Goal: Task Accomplishment & Management: Complete application form

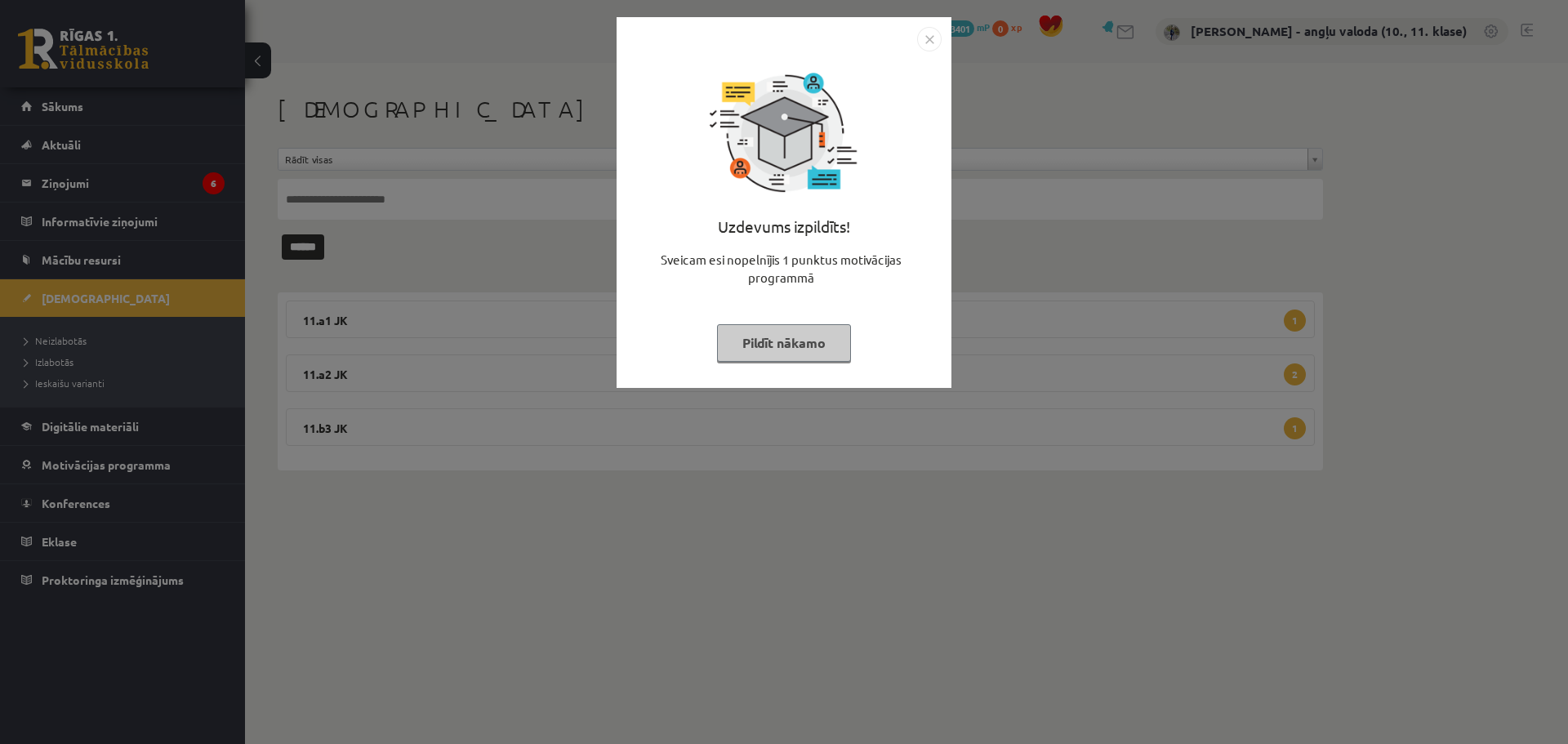
click at [925, 39] on img "Close" at bounding box center [929, 39] width 24 height 24
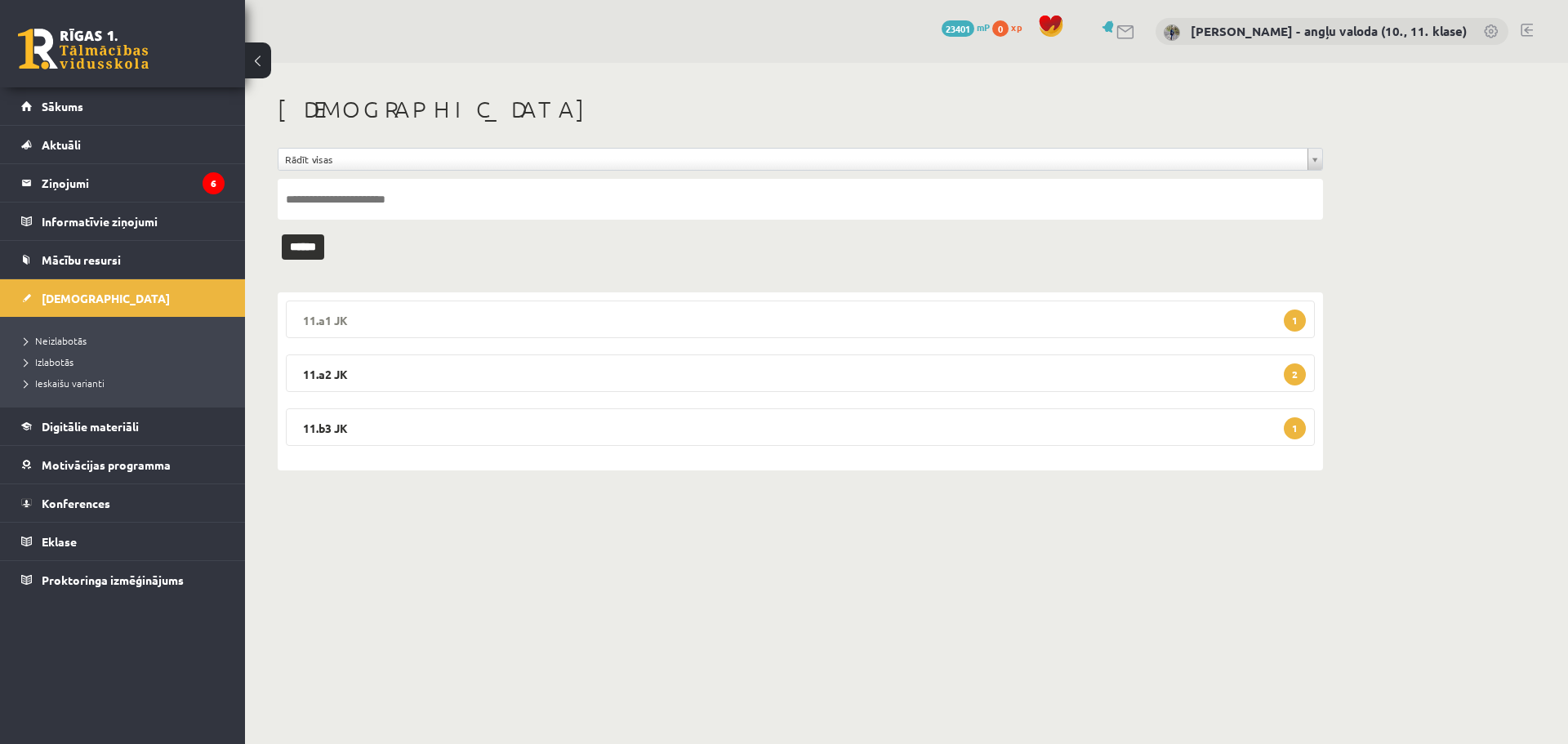
click at [323, 317] on legend "11.a1 JK 1" at bounding box center [800, 319] width 1029 height 38
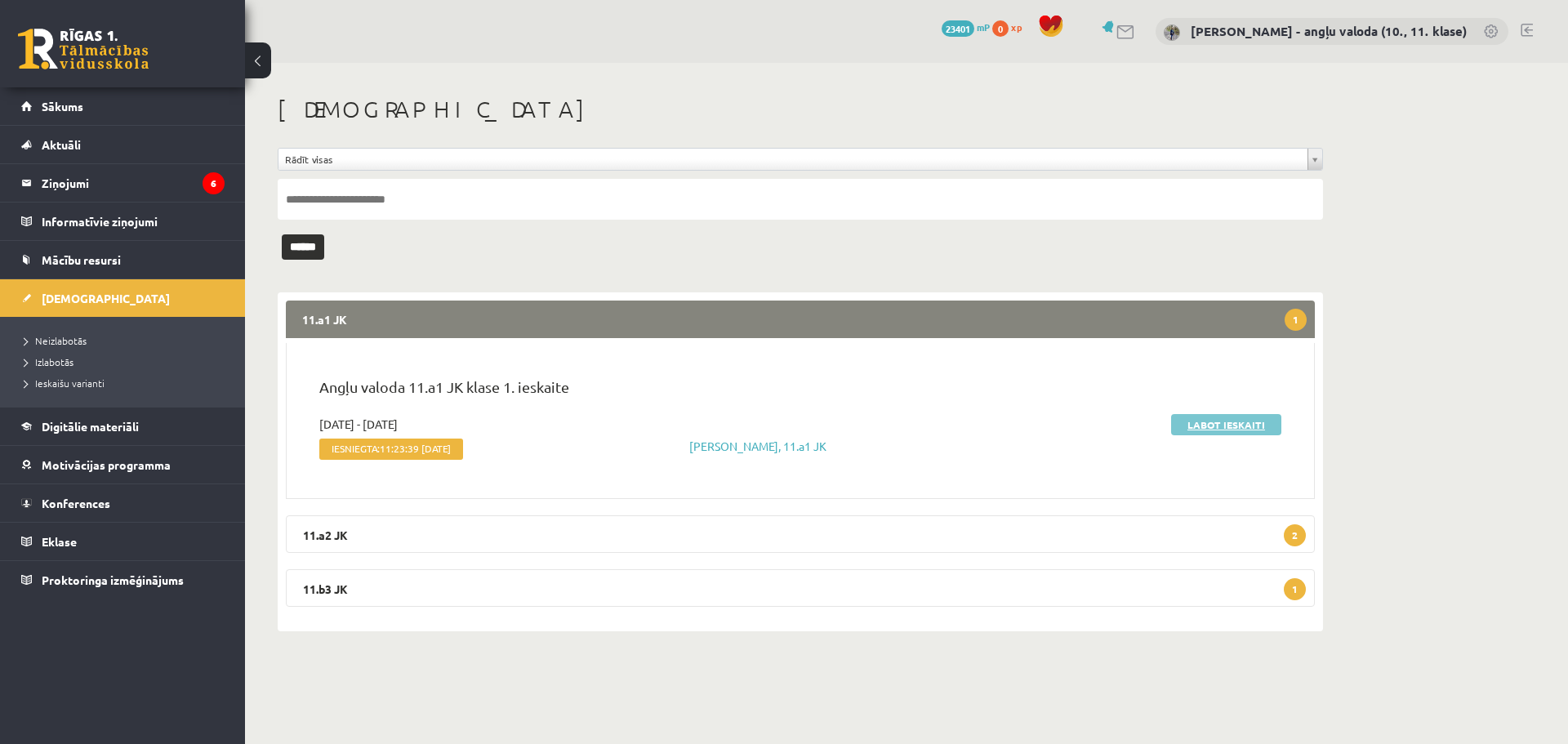
click at [1219, 425] on link "Labot ieskaiti" at bounding box center [1226, 425] width 111 height 22
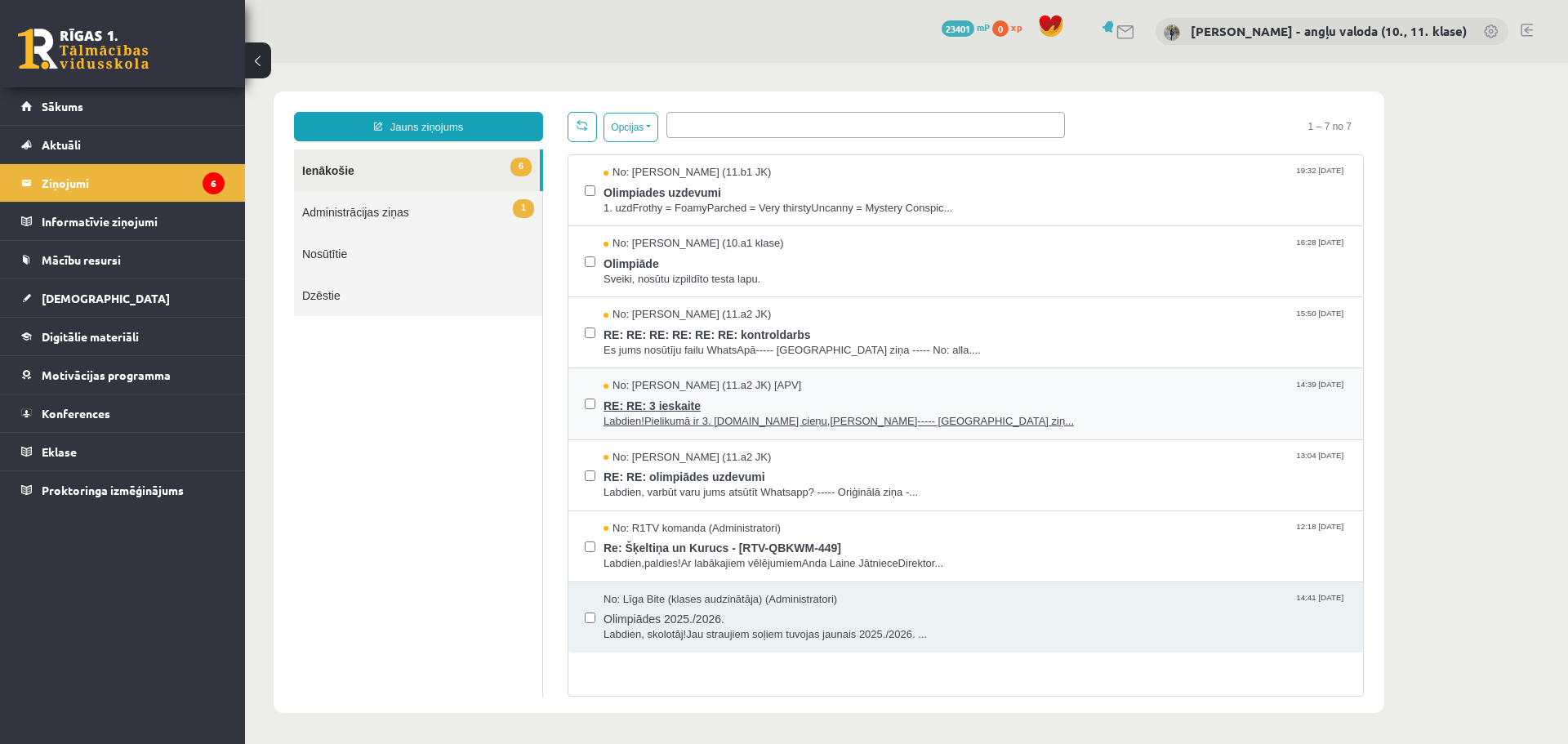
click at [727, 419] on span "Labdien!Pielikumā ir 3. [DOMAIN_NAME] cieņu,[PERSON_NAME]----- [GEOGRAPHIC_DATA…" at bounding box center [975, 421] width 743 height 15
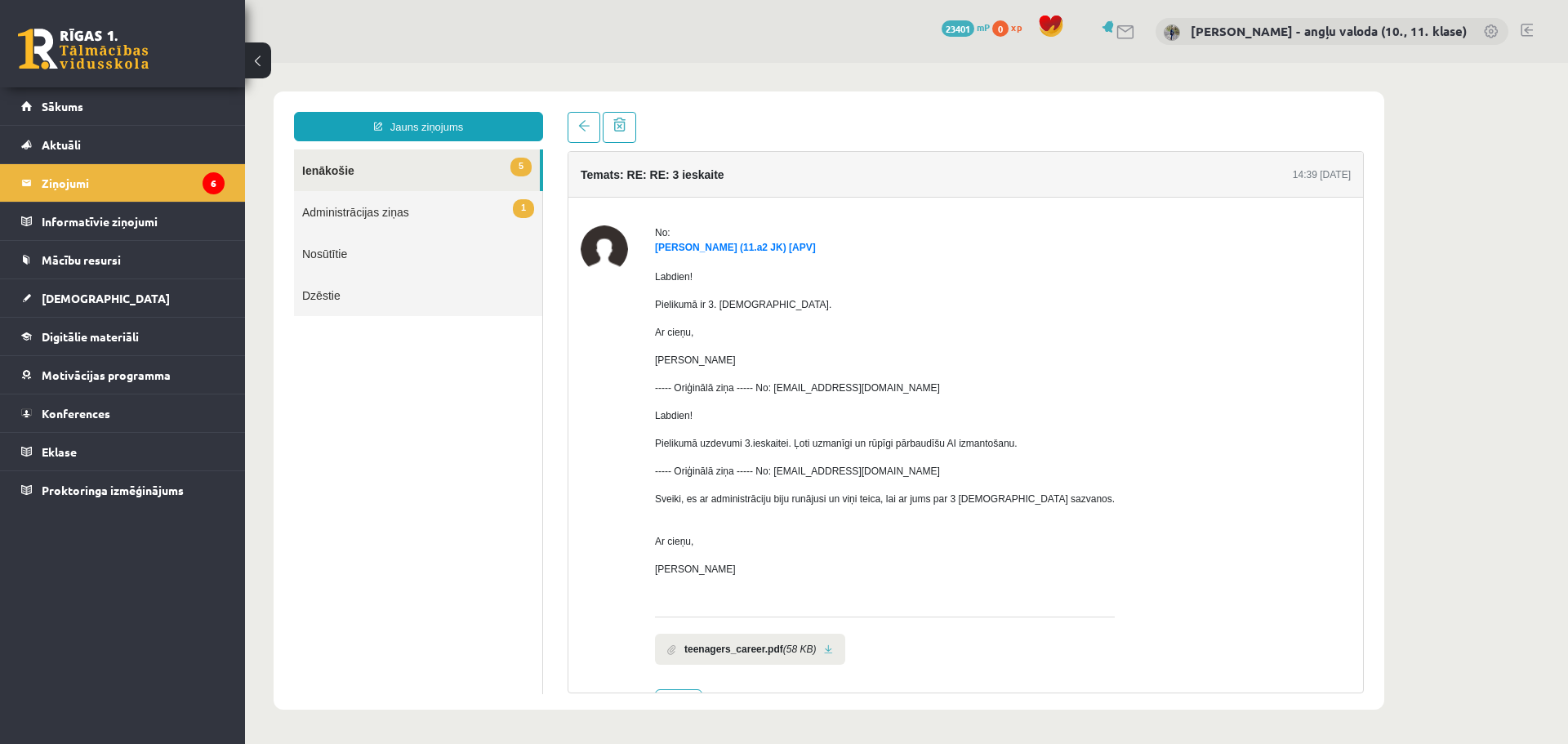
scroll to position [54, 0]
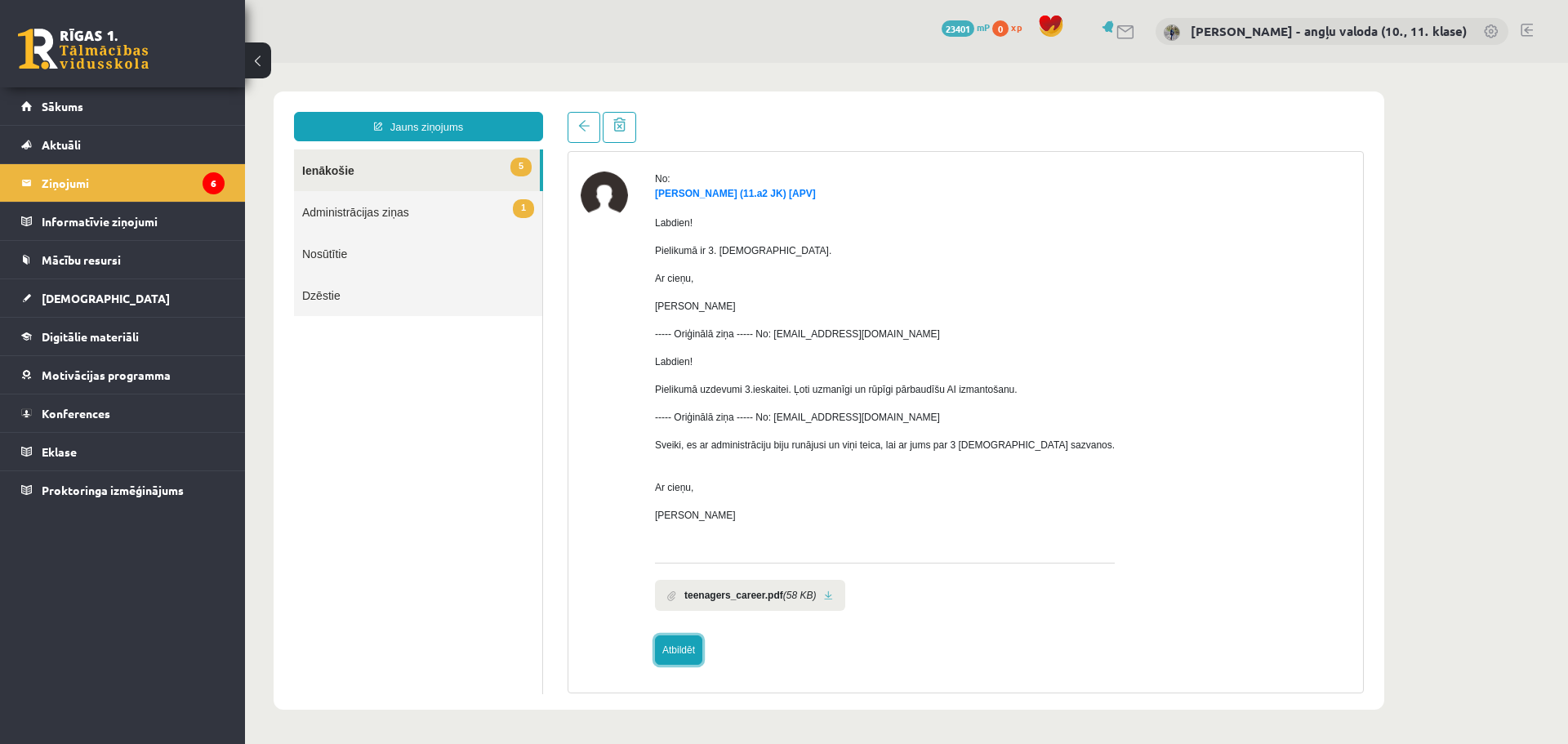
click at [673, 650] on link "Atbildēt" at bounding box center [678, 650] width 48 height 30
type input "**********"
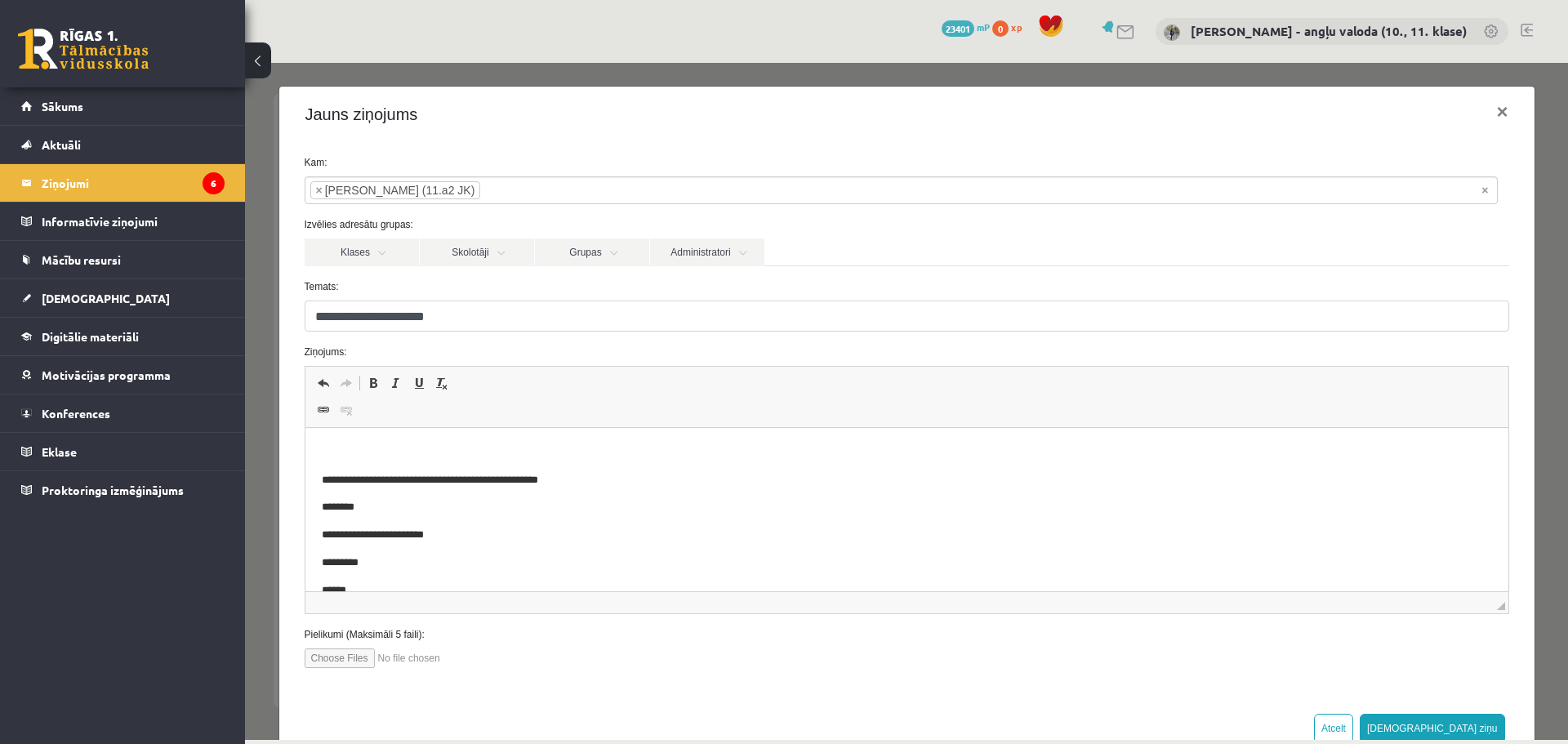
click at [350, 435] on html "**********" at bounding box center [906, 626] width 1203 height 397
click at [1466, 726] on button "Sūtīt ziņu" at bounding box center [1432, 728] width 146 height 30
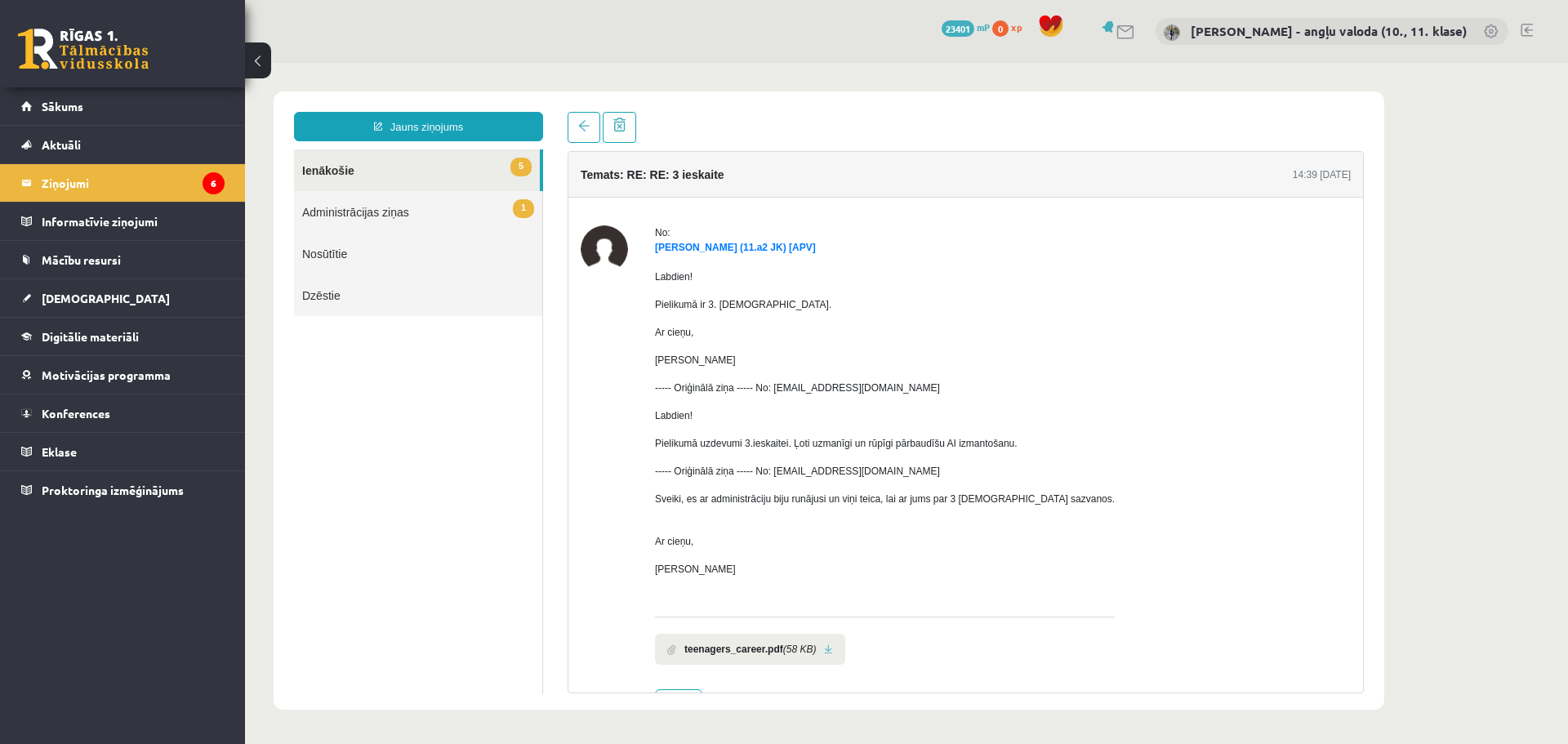
scroll to position [0, 0]
click at [321, 168] on link "5 Ienākošie" at bounding box center [417, 170] width 246 height 41
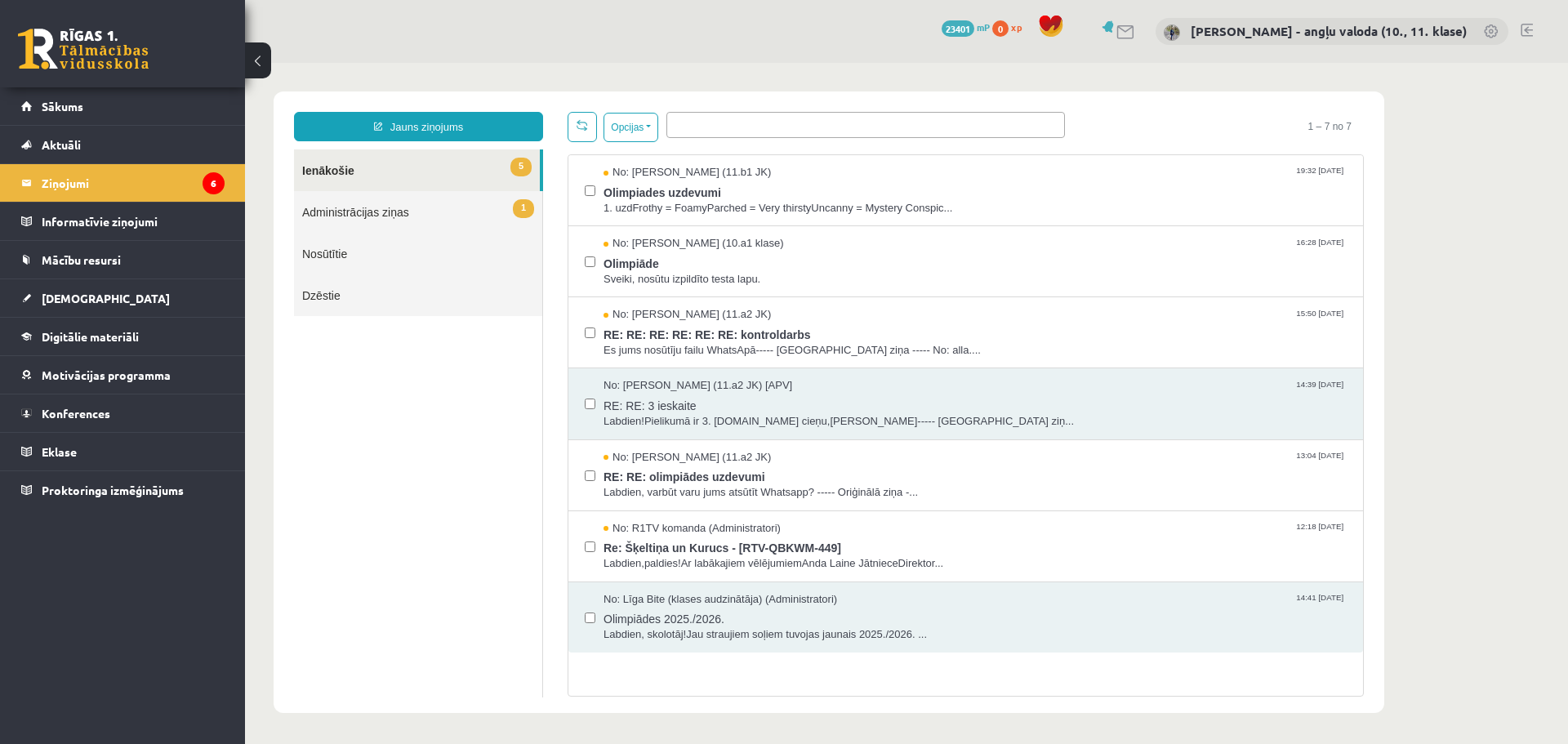
click at [1525, 25] on link at bounding box center [1527, 30] width 13 height 13
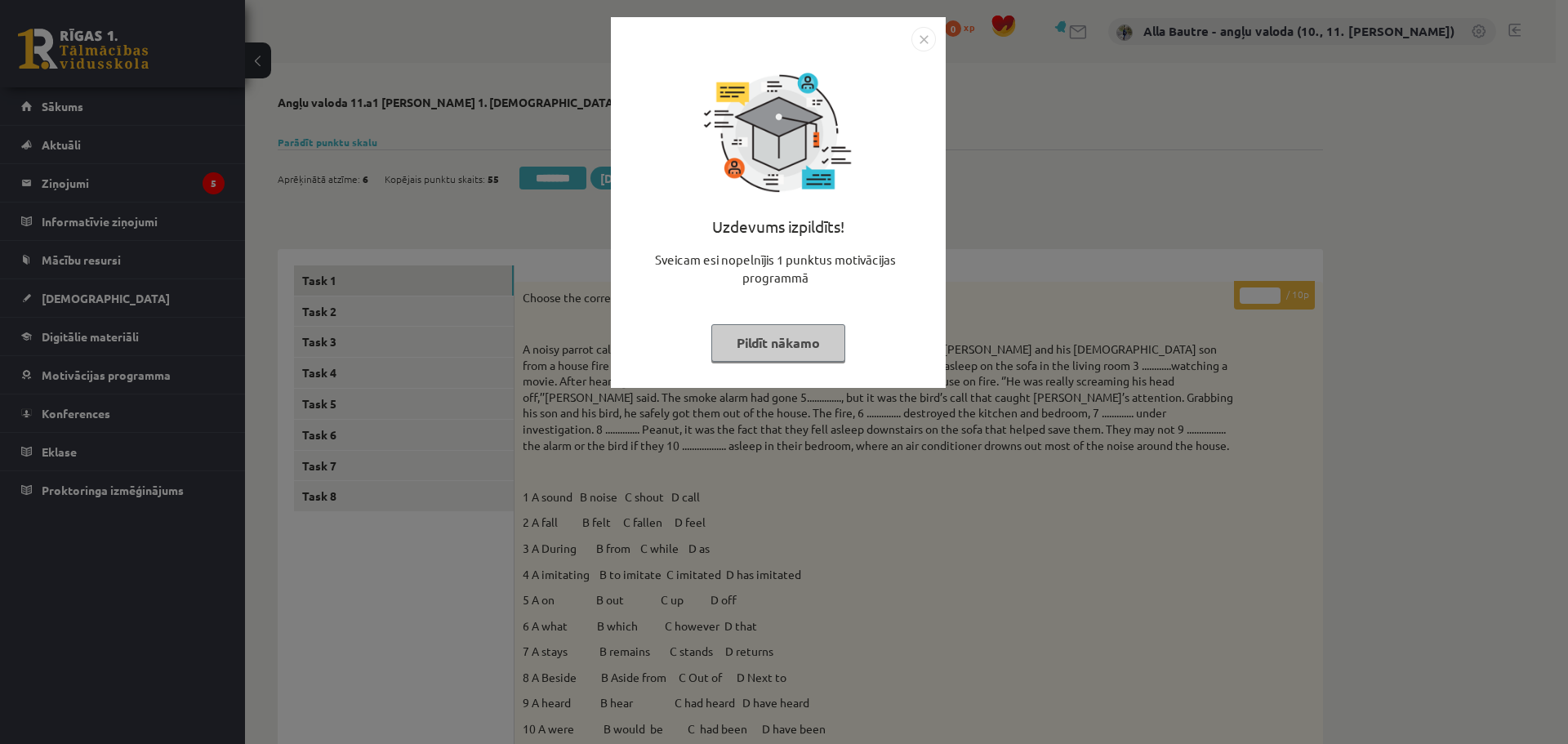
click at [928, 43] on img "Close" at bounding box center [923, 39] width 24 height 24
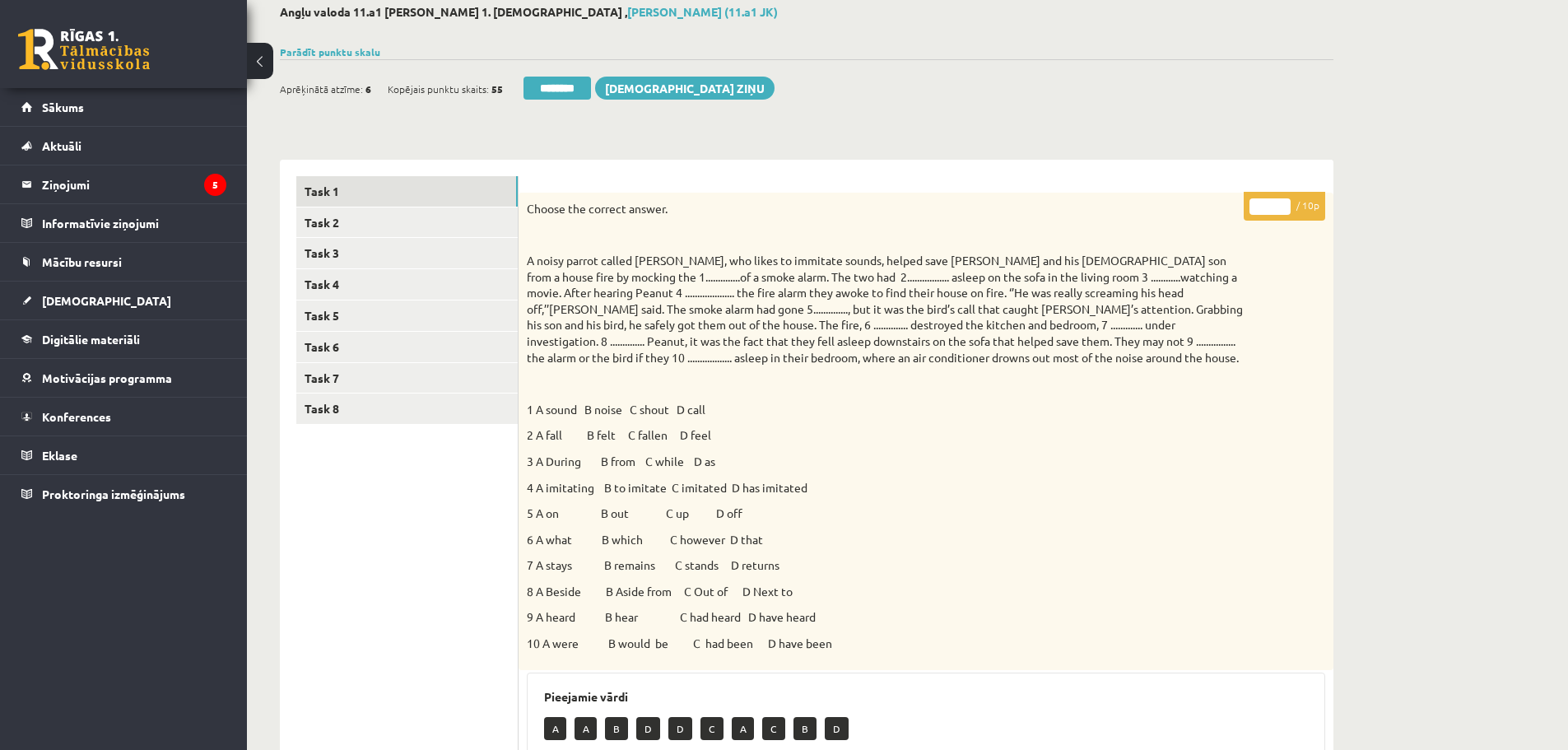
scroll to position [82, 0]
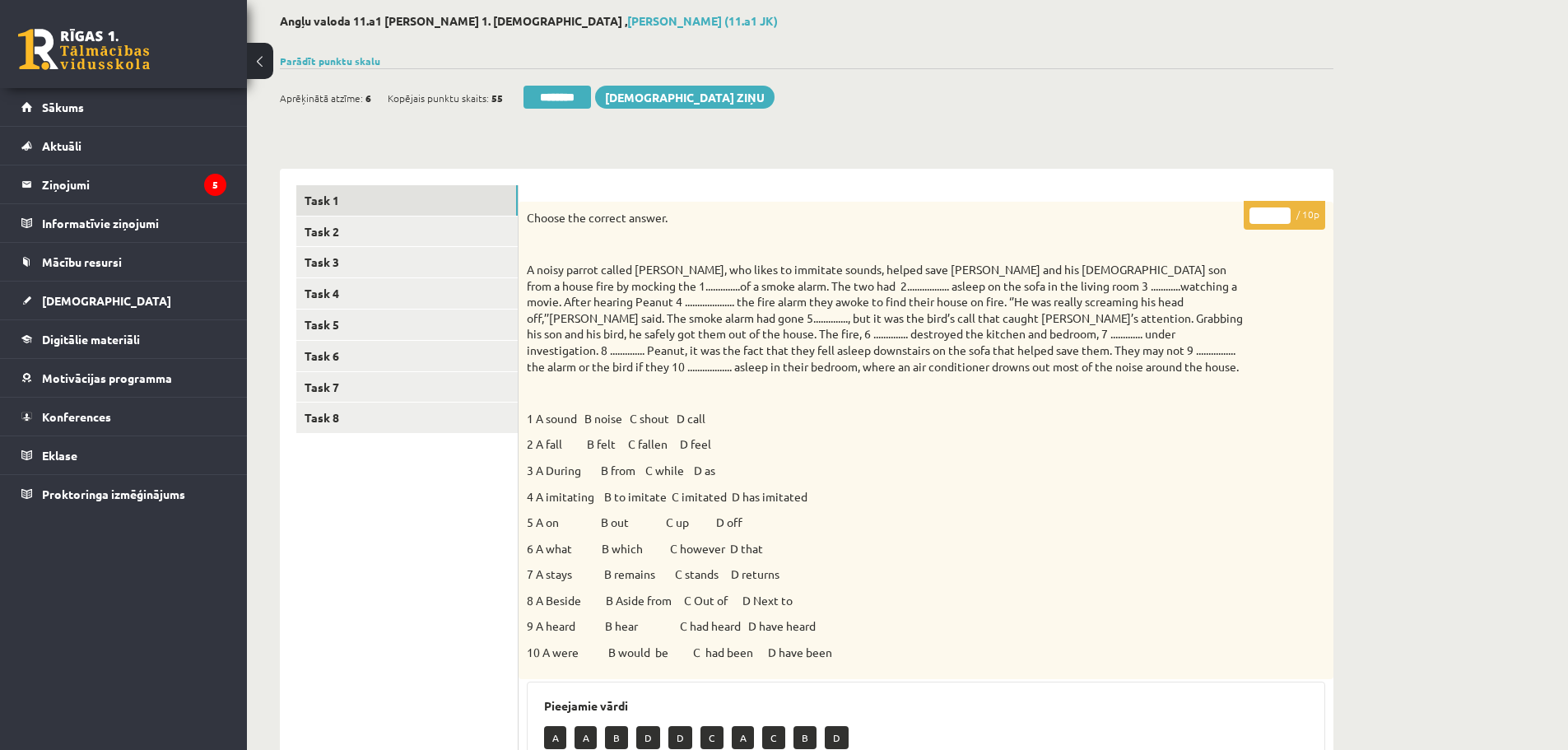
click at [1281, 211] on input "*" at bounding box center [1270, 216] width 41 height 16
type input "**"
click at [1281, 211] on input "**" at bounding box center [1270, 216] width 41 height 16
click at [346, 230] on link "Task 2" at bounding box center [407, 232] width 221 height 31
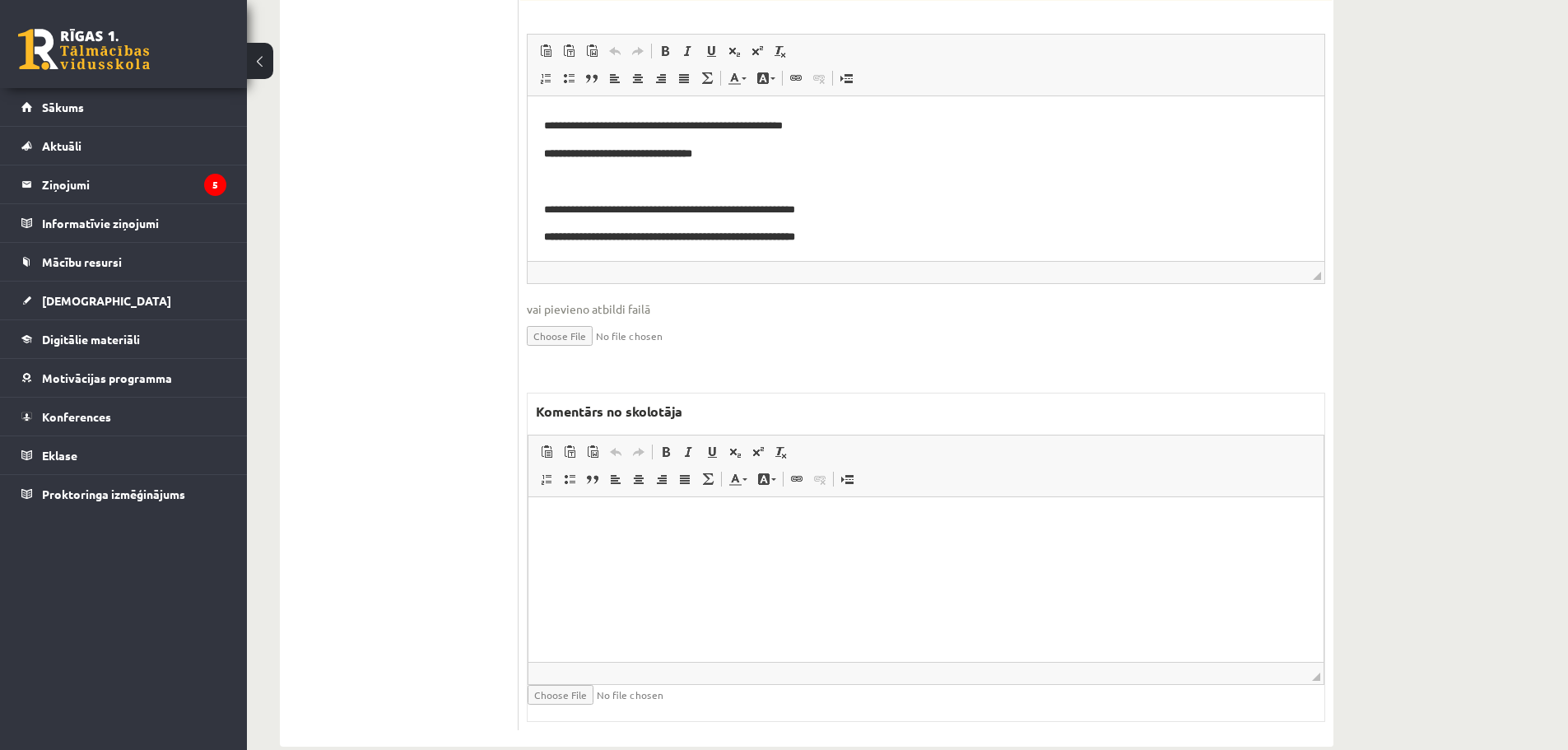
scroll to position [793, 0]
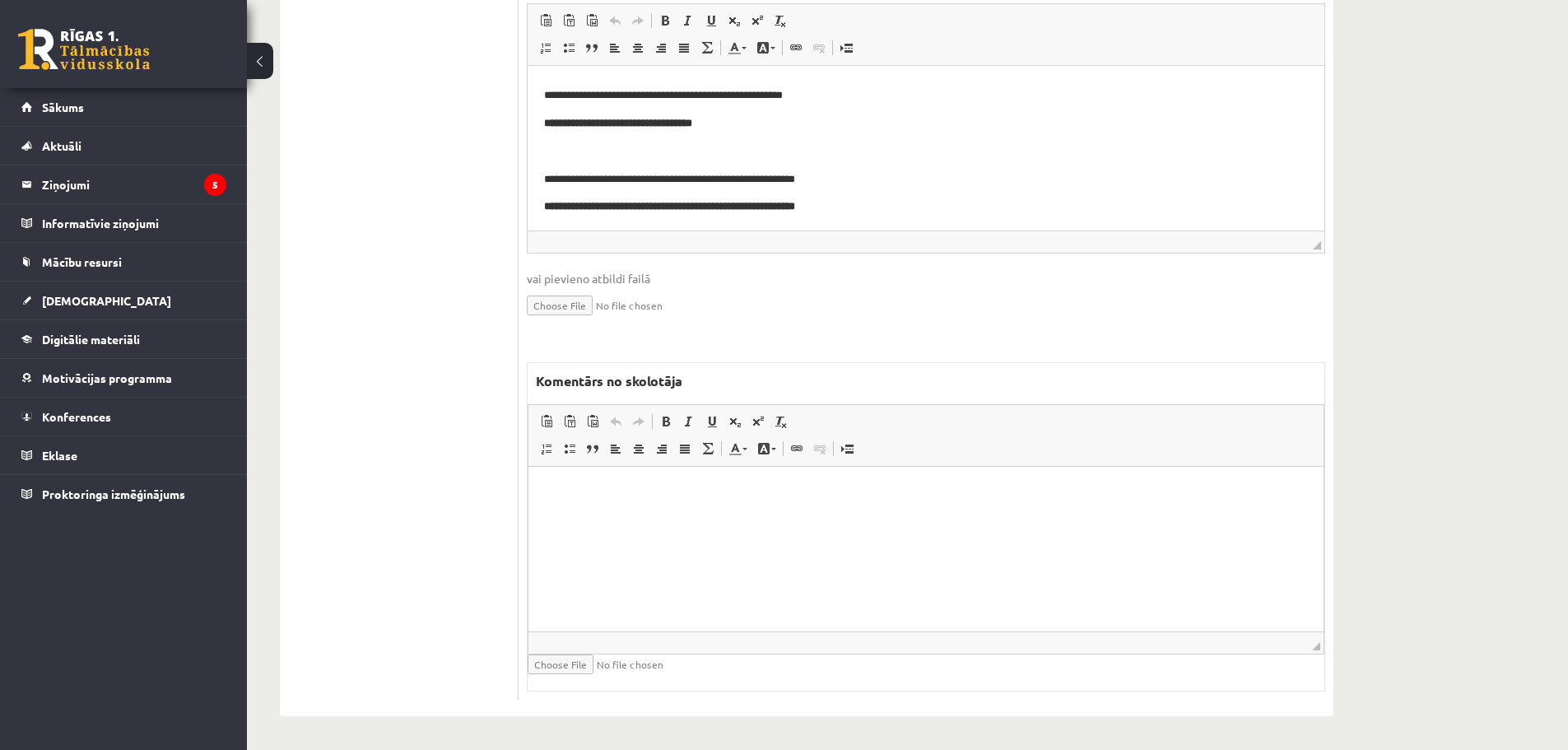
click at [611, 500] on p "Bagātinātā teksta redaktors, wiswyg-editor-47433773513400-1760438379-972" at bounding box center [927, 492] width 763 height 17
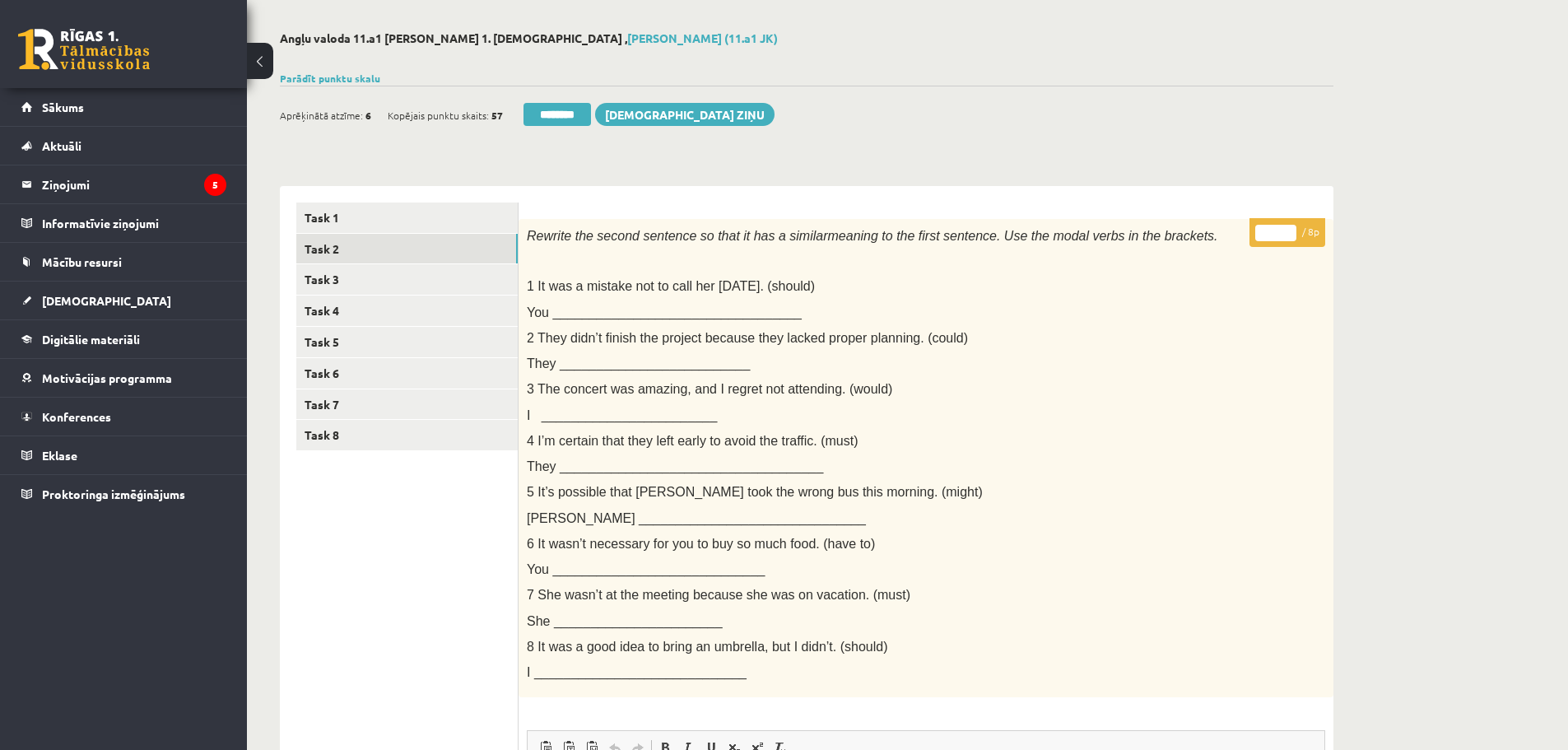
scroll to position [52, 0]
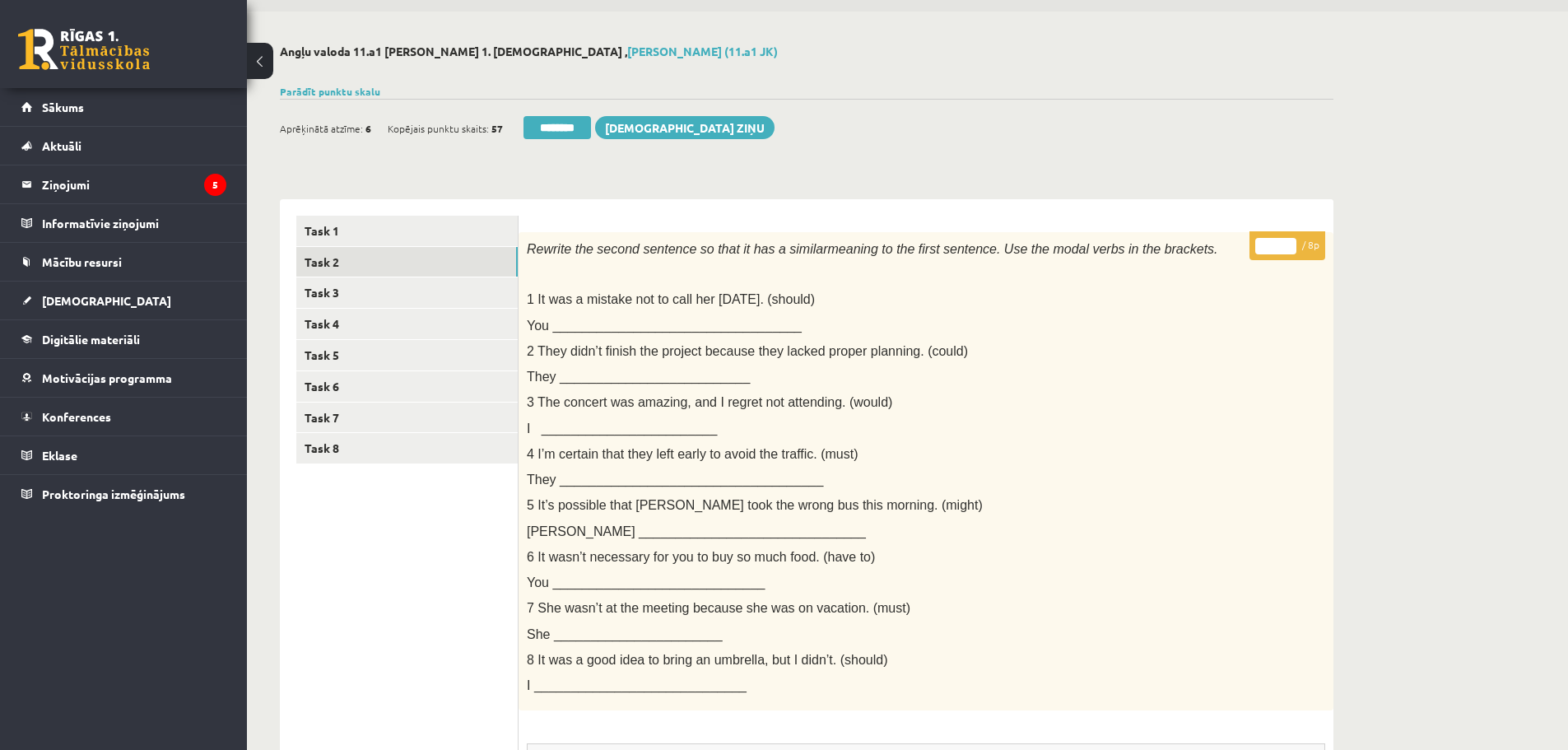
click at [1288, 243] on input "*" at bounding box center [1275, 246] width 41 height 16
click at [1287, 254] on input "*" at bounding box center [1275, 246] width 41 height 16
type input "*"
click at [1288, 249] on input "*" at bounding box center [1275, 246] width 41 height 16
click at [329, 284] on link "Task 3" at bounding box center [407, 293] width 221 height 31
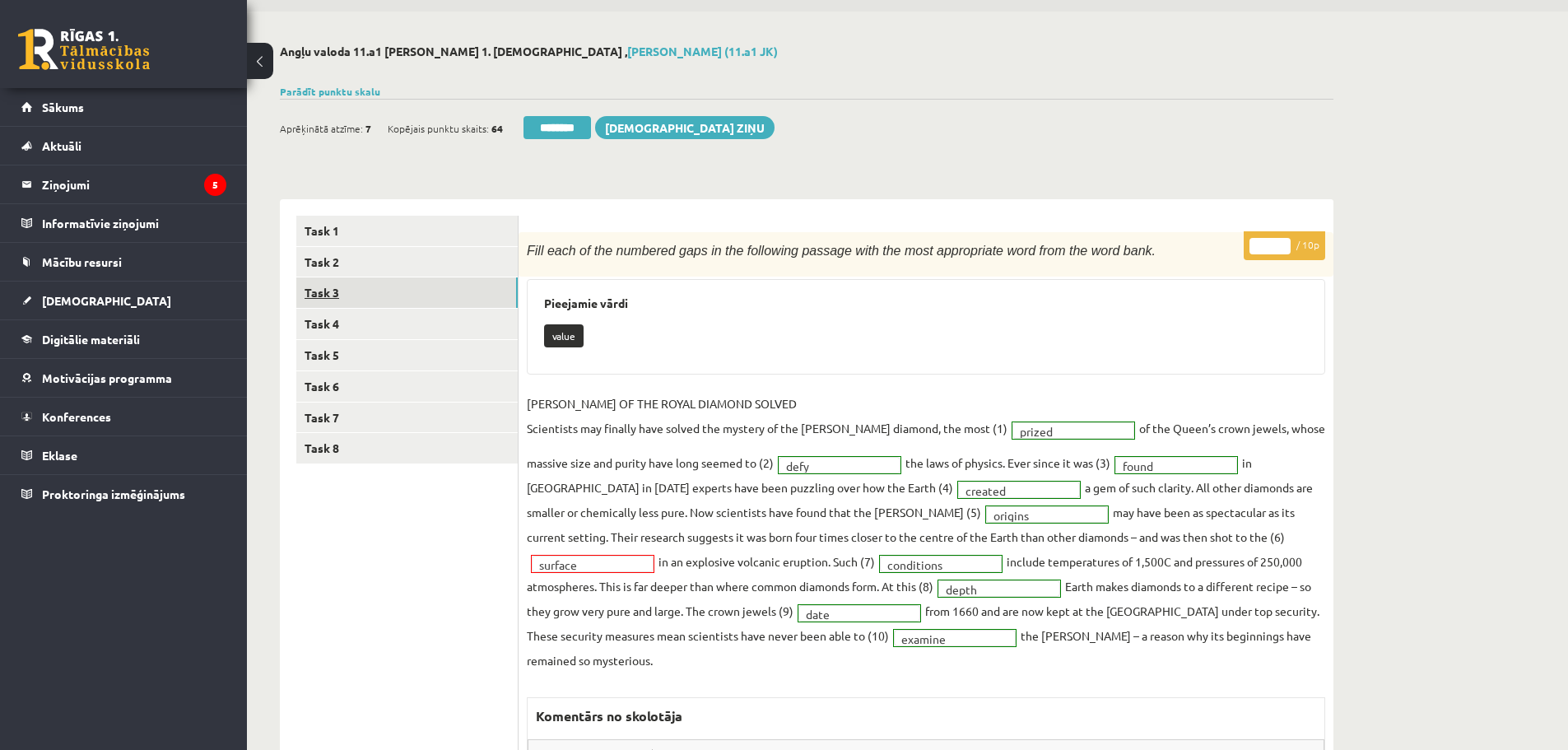
scroll to position [0, 0]
type input "**"
click at [1284, 241] on input "**" at bounding box center [1270, 246] width 41 height 16
click at [320, 354] on link "Task 5" at bounding box center [407, 355] width 221 height 31
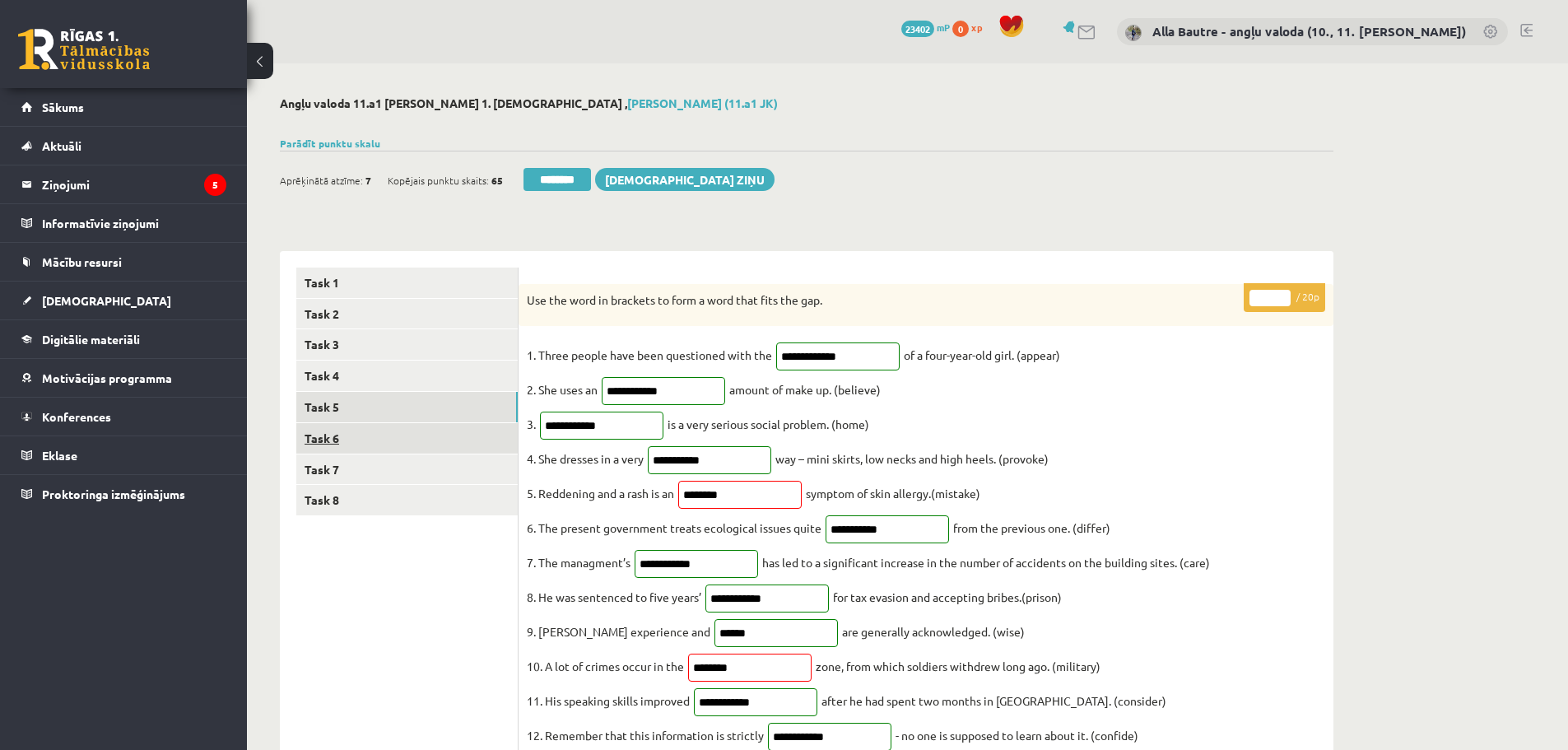
click at [358, 432] on link "Task 6" at bounding box center [407, 438] width 221 height 31
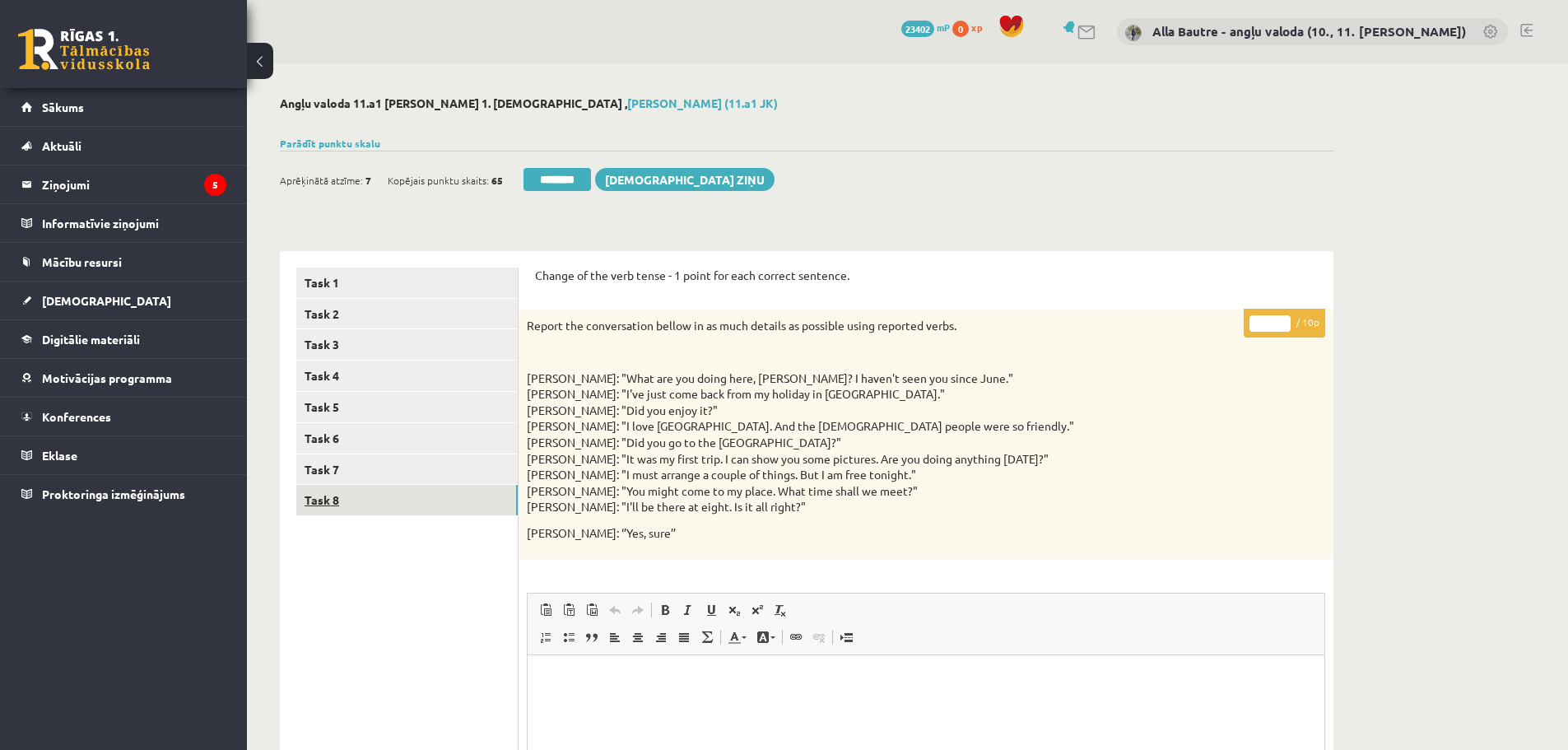
click at [326, 495] on link "Task 8" at bounding box center [407, 500] width 221 height 31
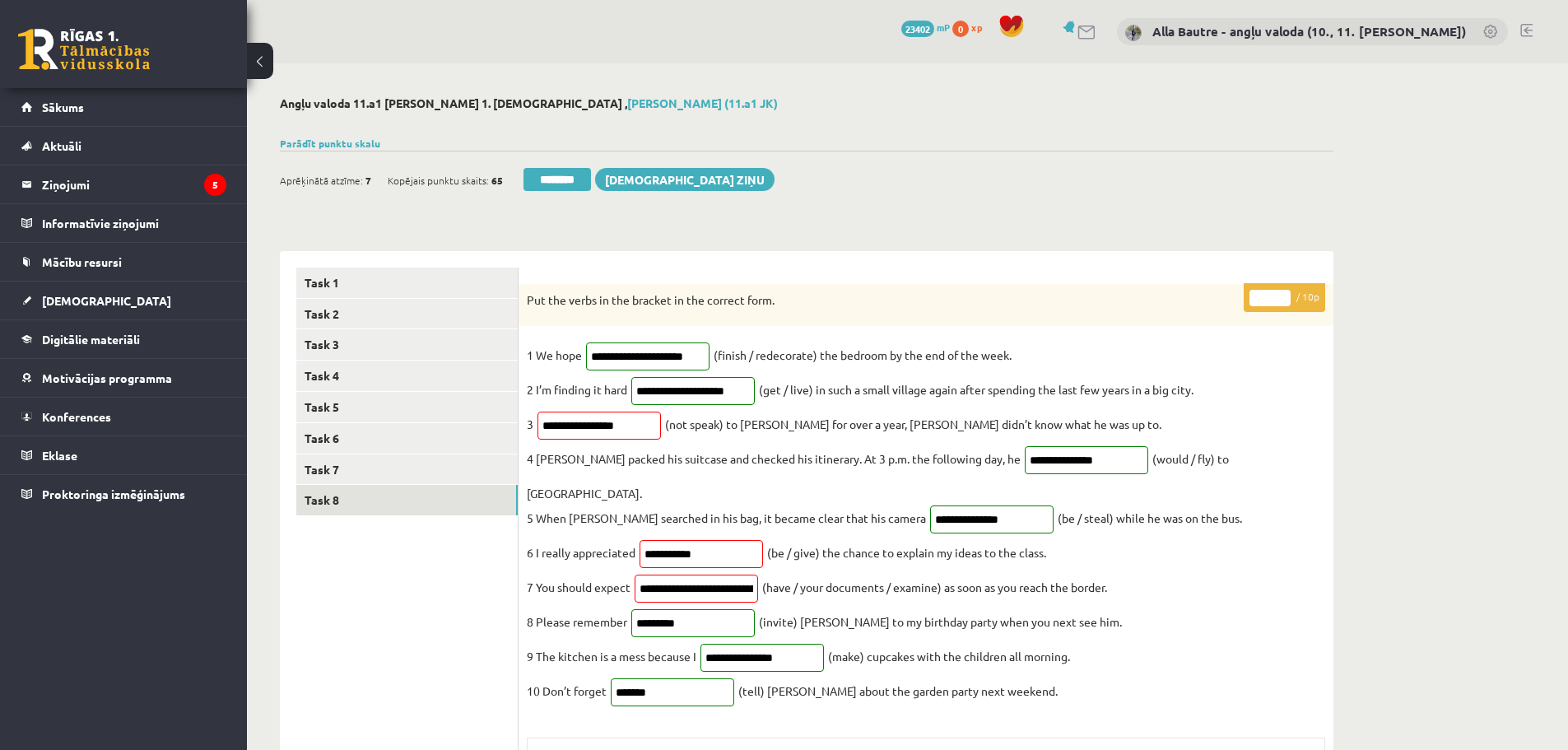
click at [1286, 293] on input "*" at bounding box center [1270, 298] width 41 height 16
type input "*"
click at [1286, 293] on input "*" at bounding box center [1270, 298] width 41 height 16
click at [315, 465] on link "Task 7" at bounding box center [407, 470] width 221 height 31
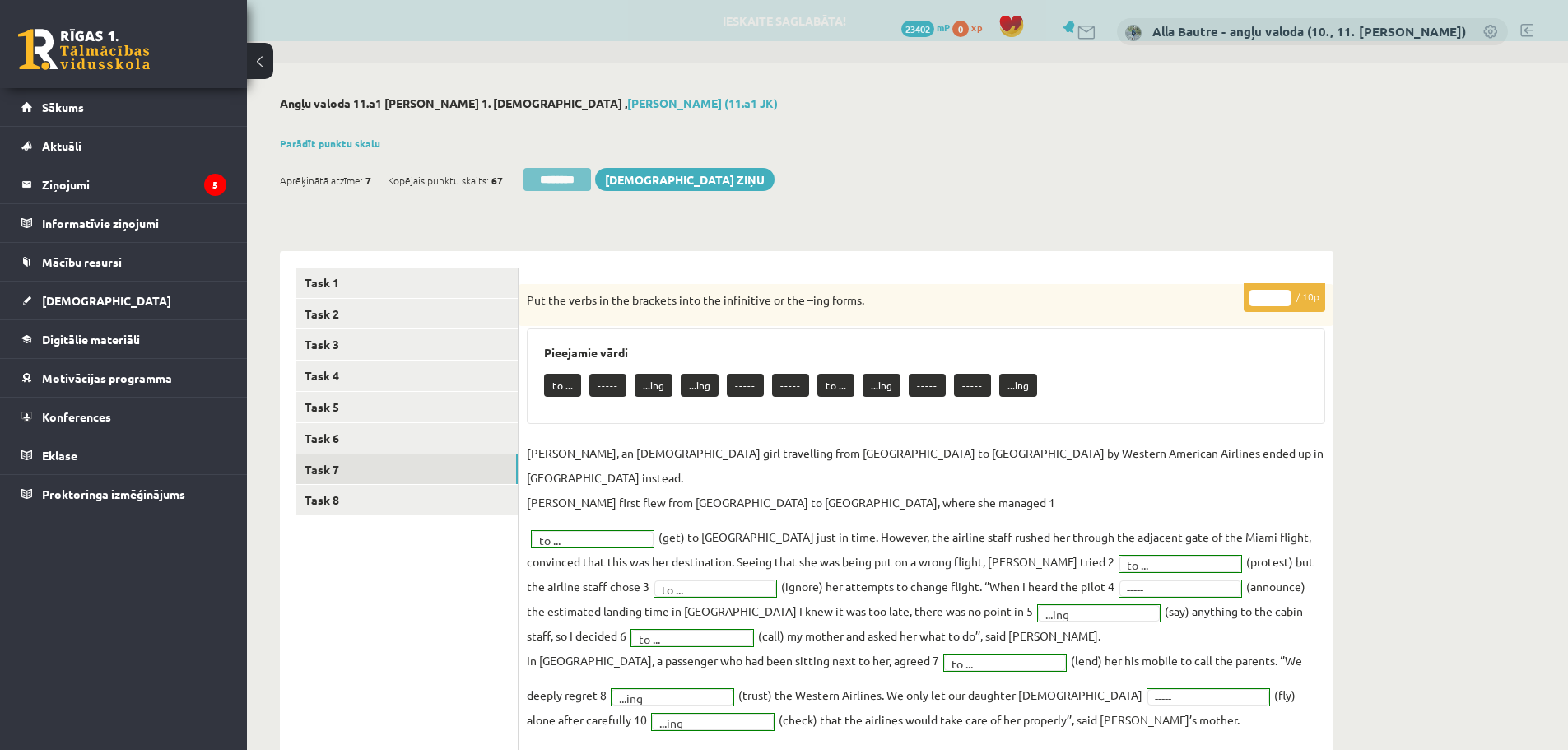
click at [567, 178] on input "********" at bounding box center [557, 178] width 68 height 23
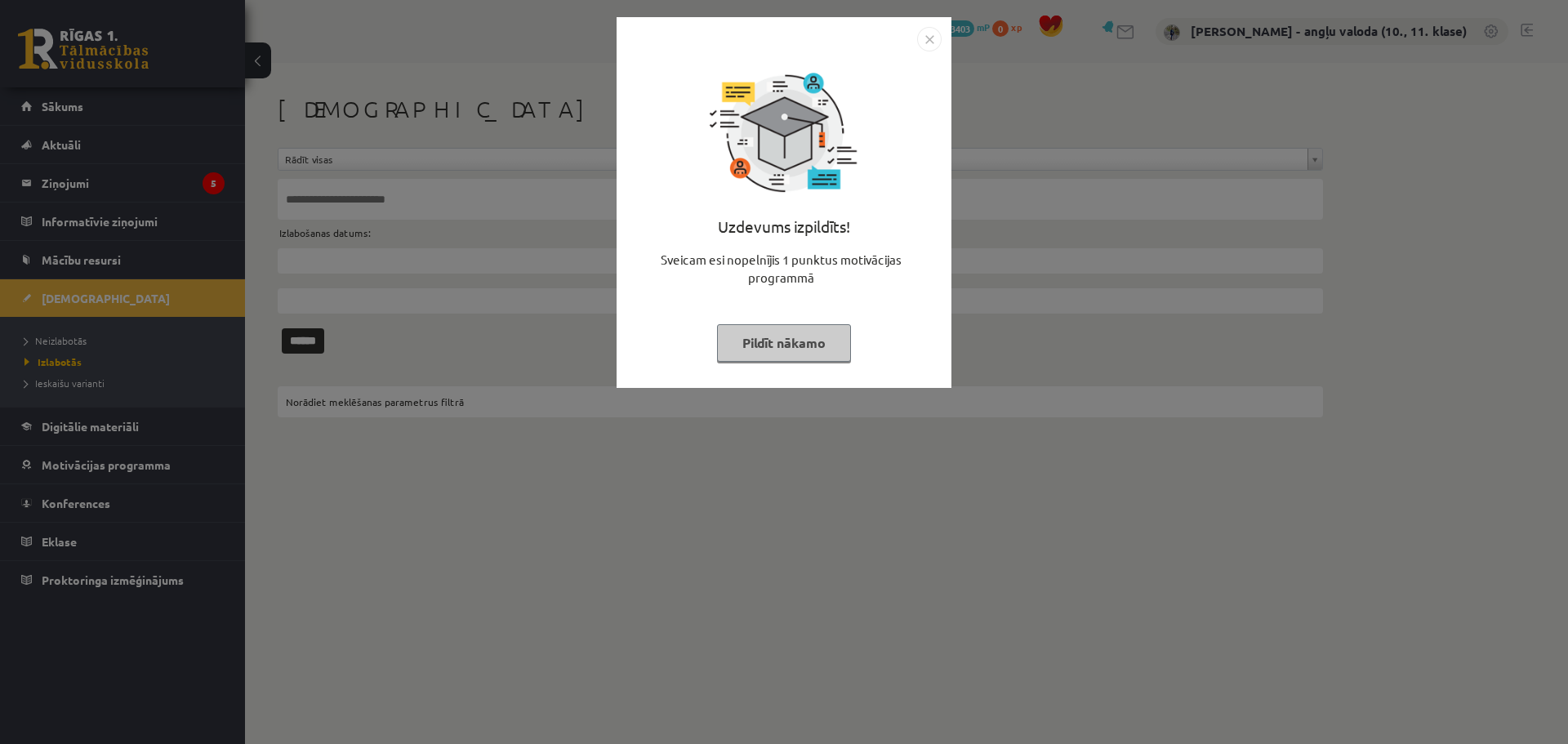
click at [922, 38] on img "Close" at bounding box center [929, 39] width 24 height 24
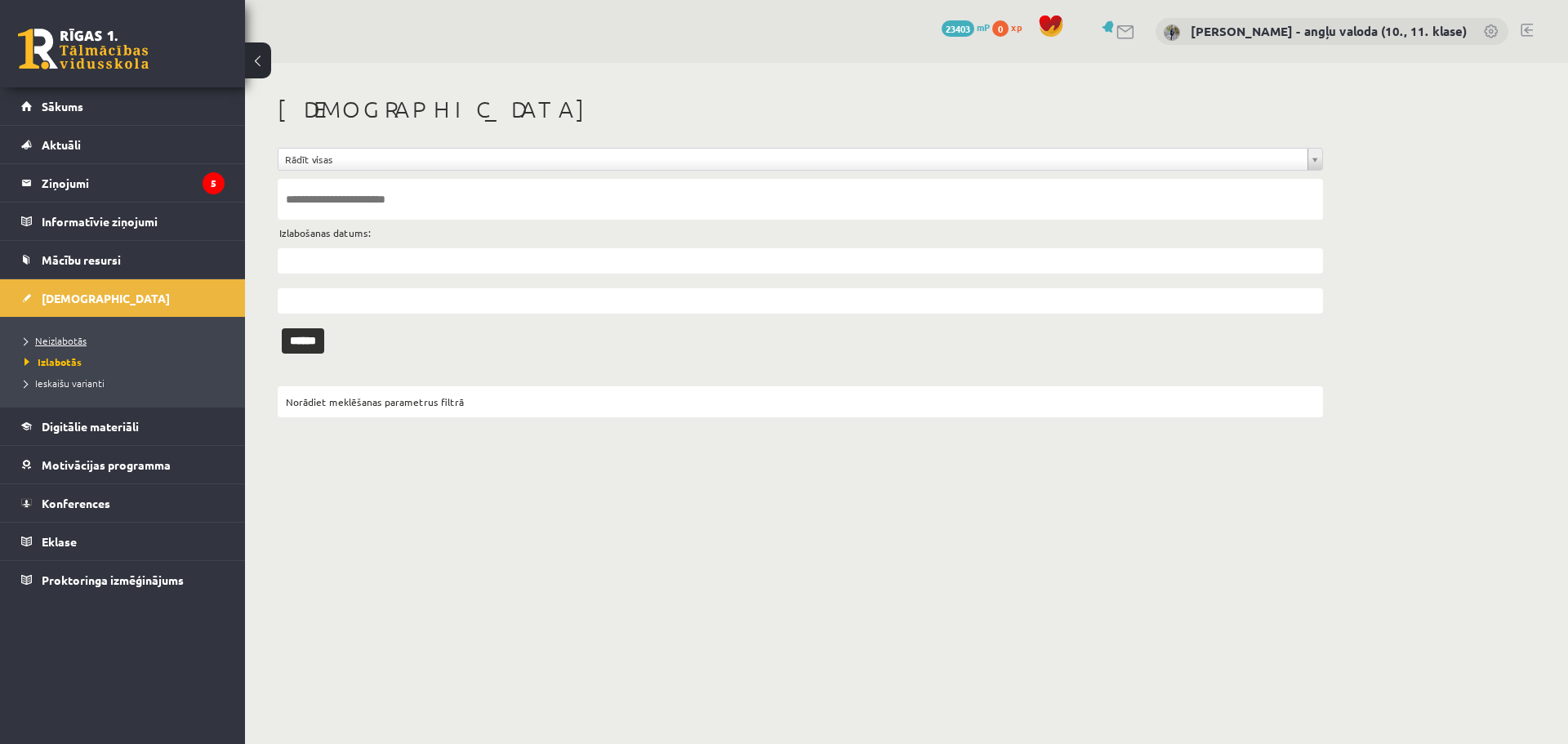
click at [80, 336] on span "Neizlabotās" at bounding box center [55, 341] width 62 height 13
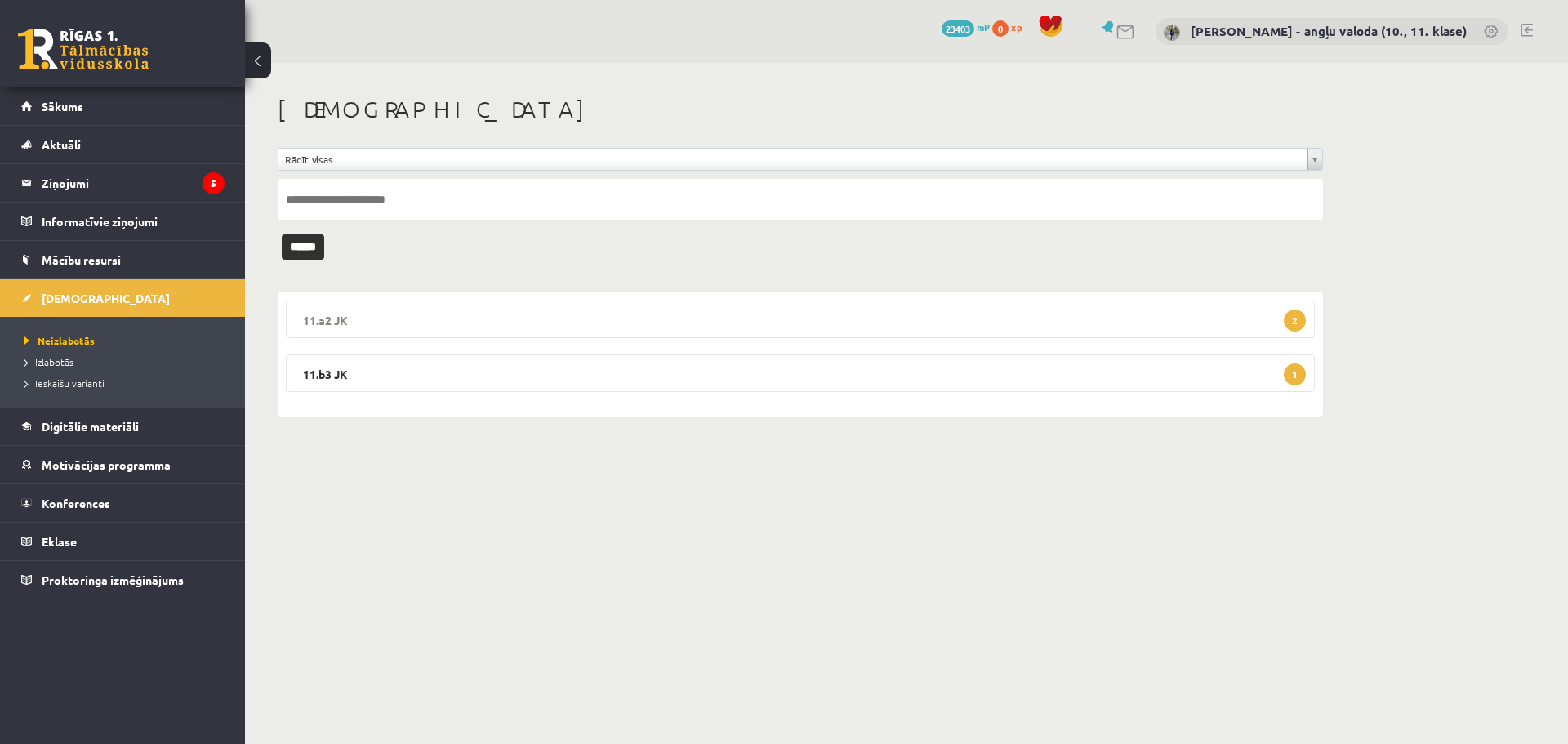
click at [349, 312] on legend "11.a2 JK 2" at bounding box center [800, 319] width 1029 height 38
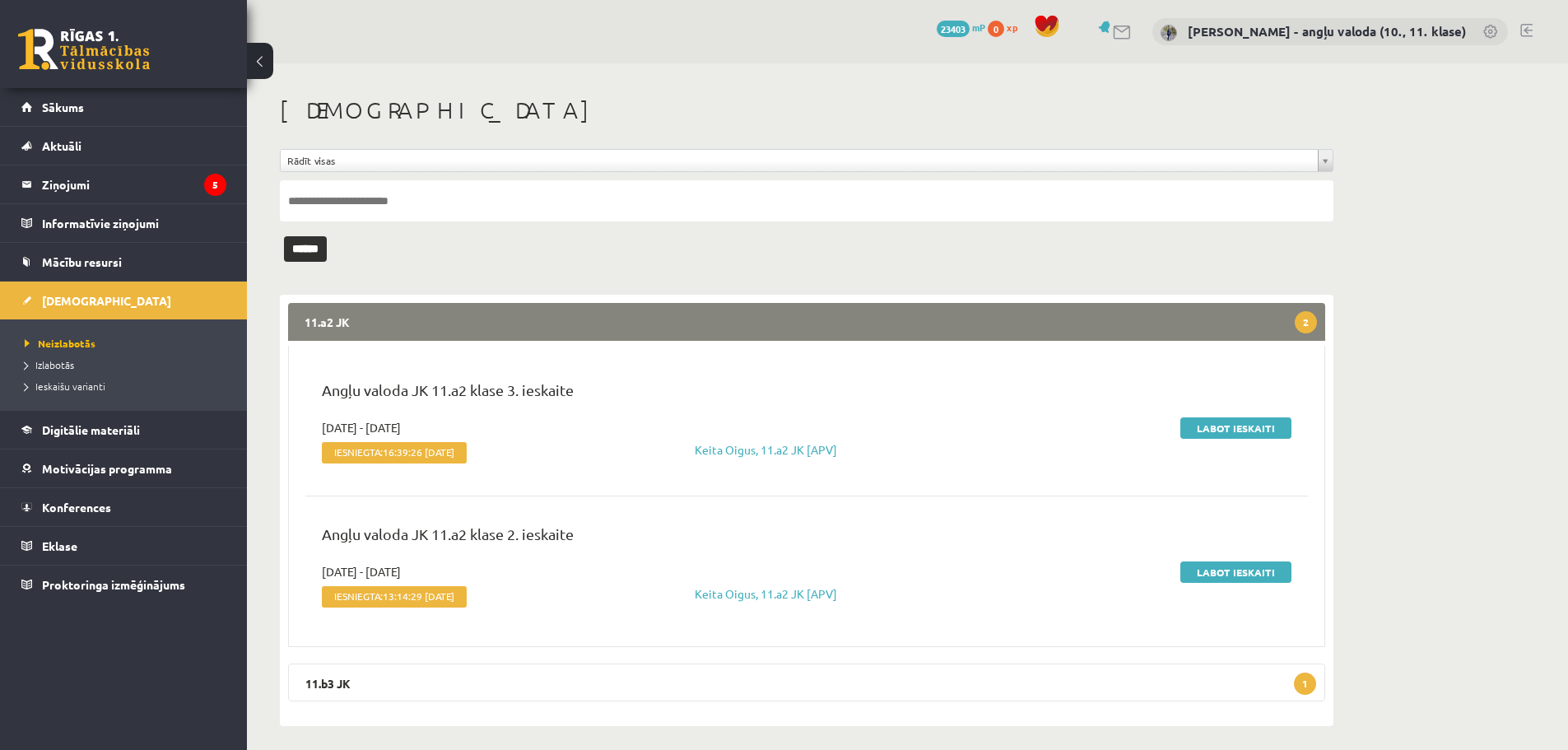
scroll to position [9, 0]
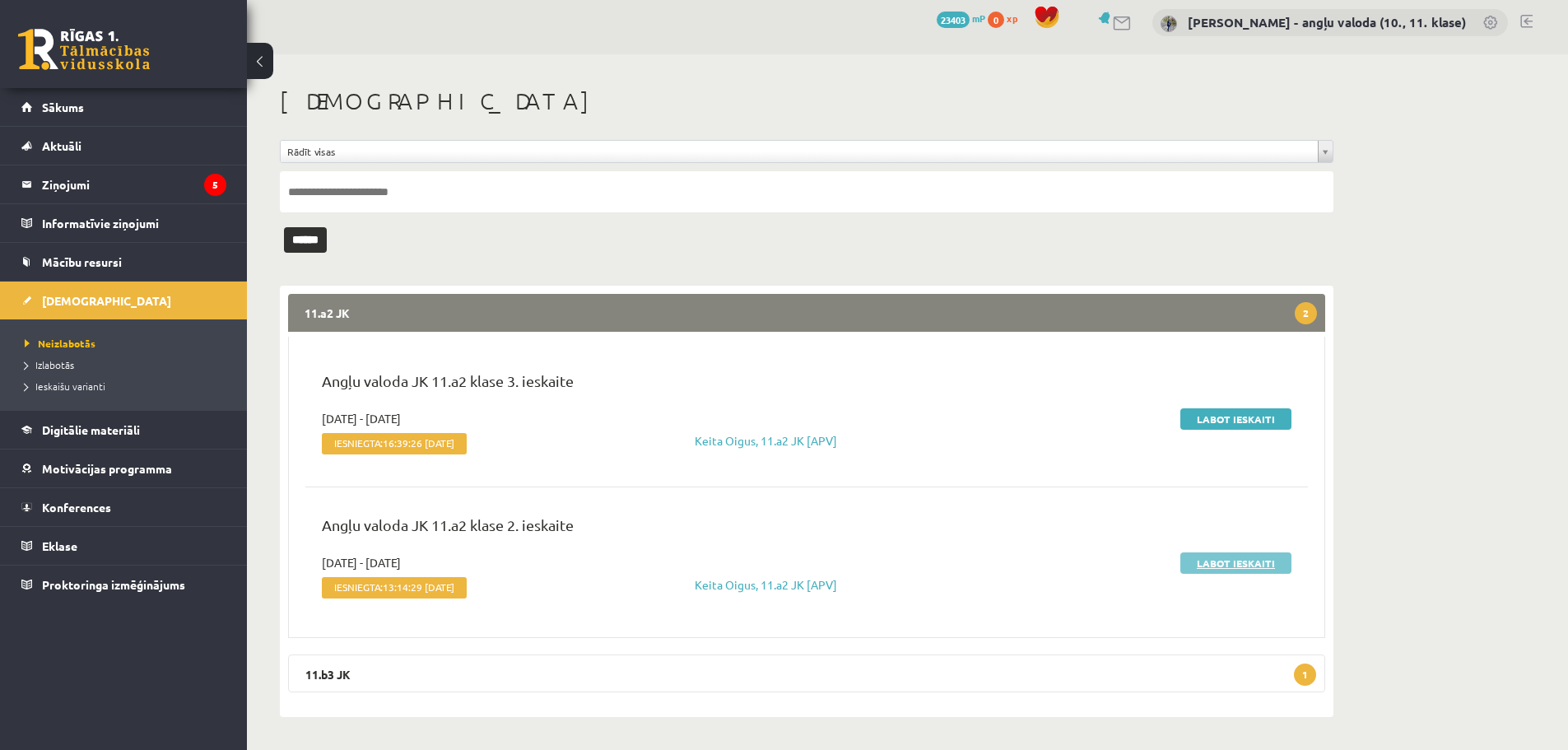
click at [1255, 567] on link "Labot ieskaiti" at bounding box center [1236, 563] width 111 height 22
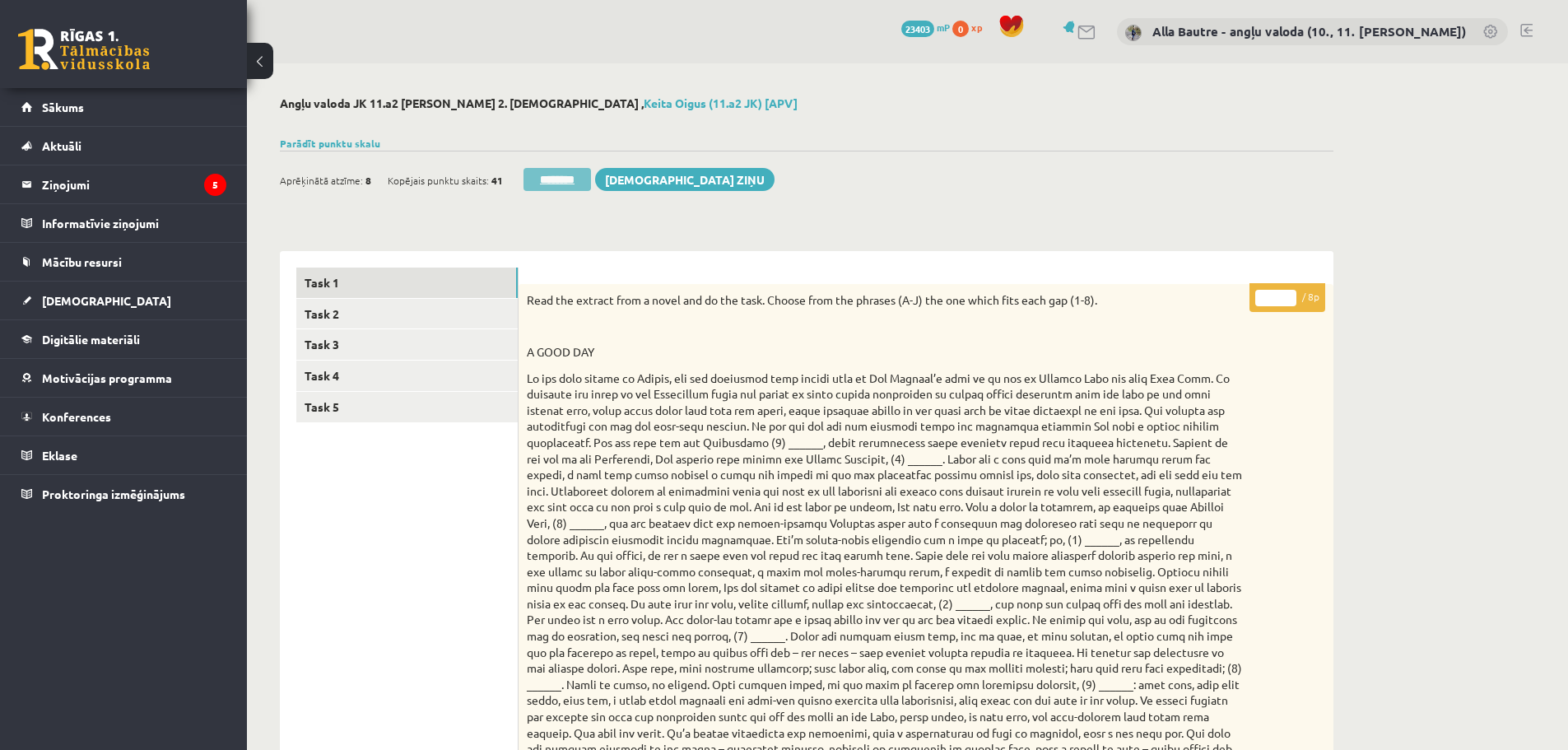
click at [527, 180] on input "********" at bounding box center [557, 178] width 68 height 23
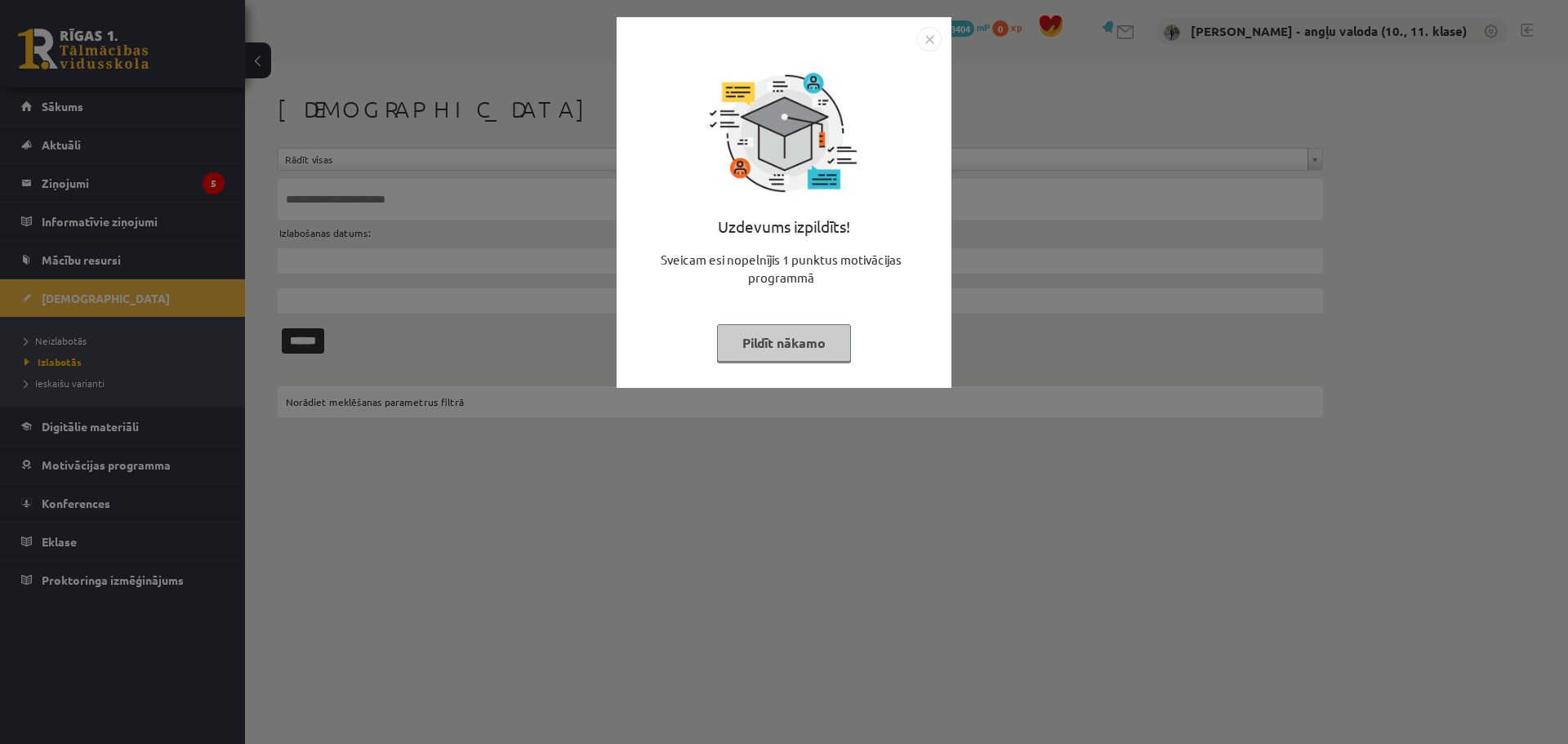
click at [921, 40] on img "Close" at bounding box center [929, 39] width 24 height 24
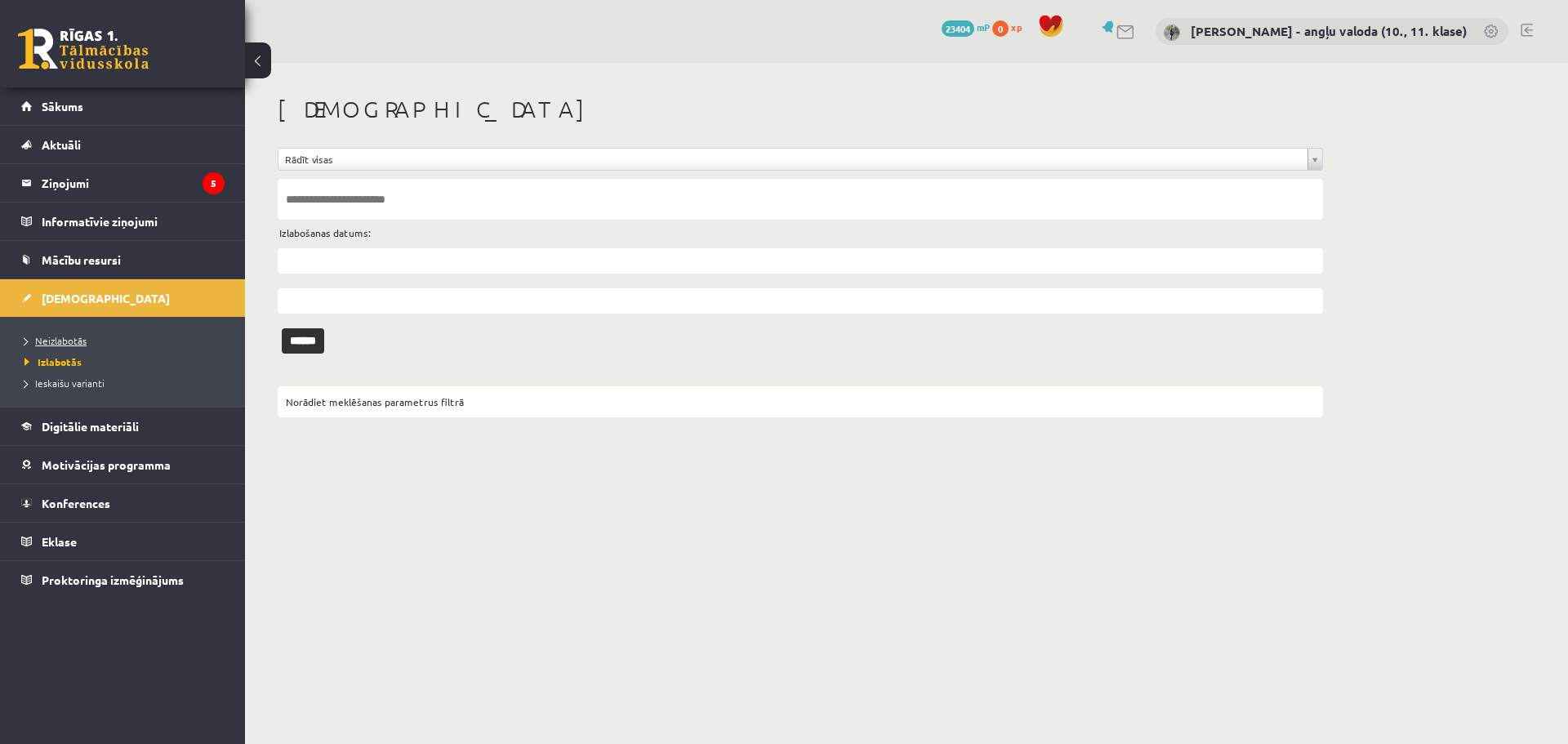
click at [56, 335] on span "Neizlabotās" at bounding box center [55, 341] width 62 height 13
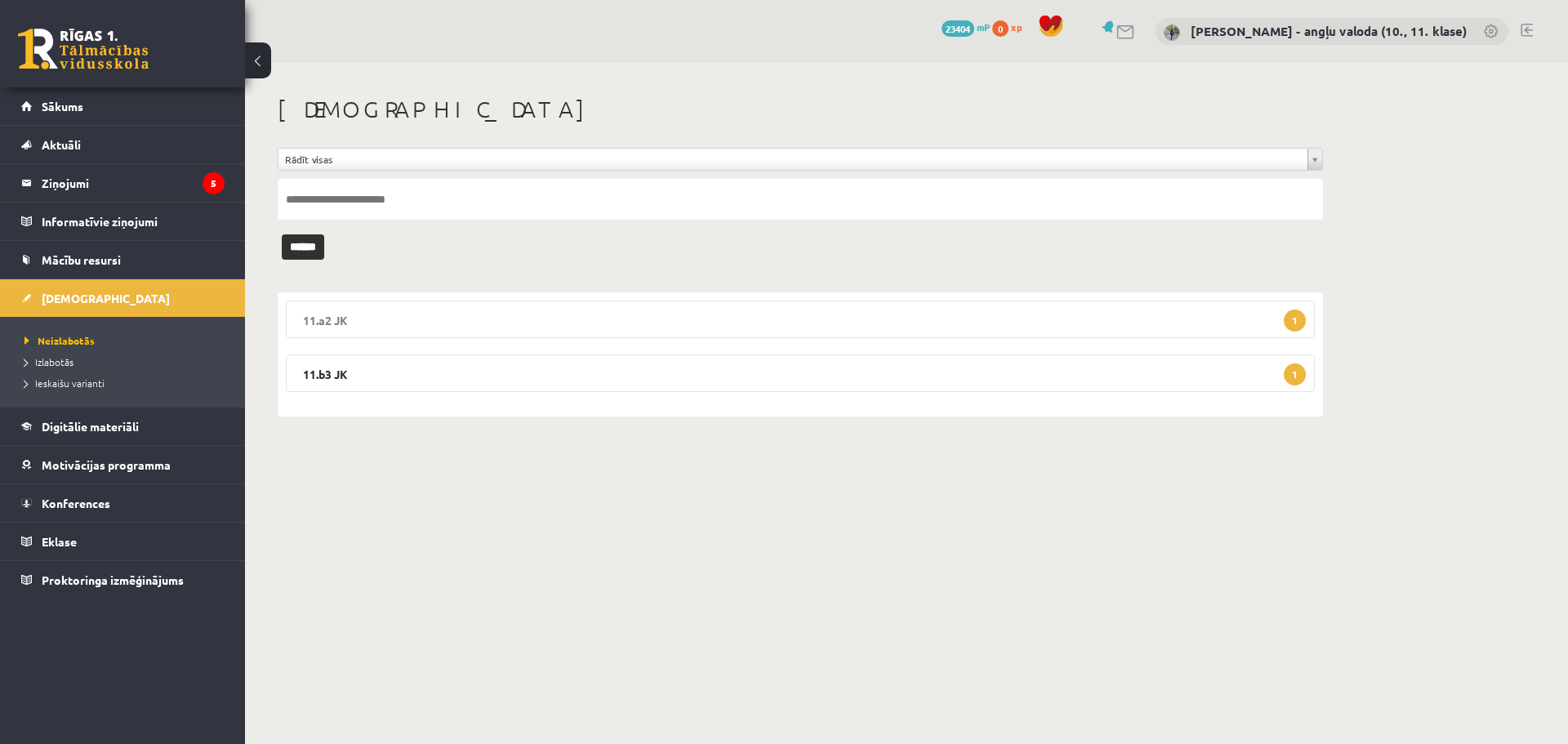
click at [331, 322] on legend "11.a2 JK 1" at bounding box center [800, 319] width 1029 height 38
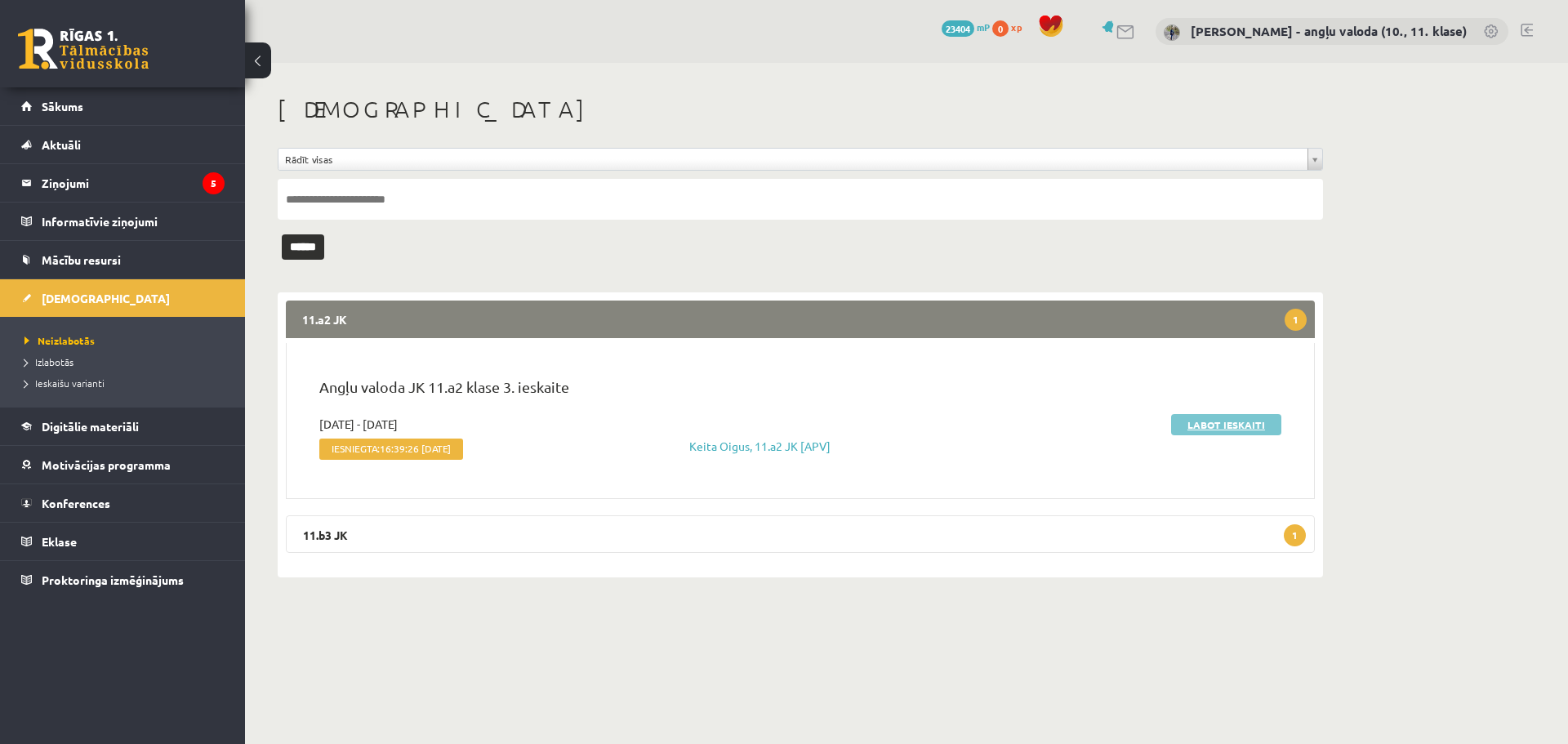
click at [1236, 422] on link "Labot ieskaiti" at bounding box center [1226, 425] width 111 height 22
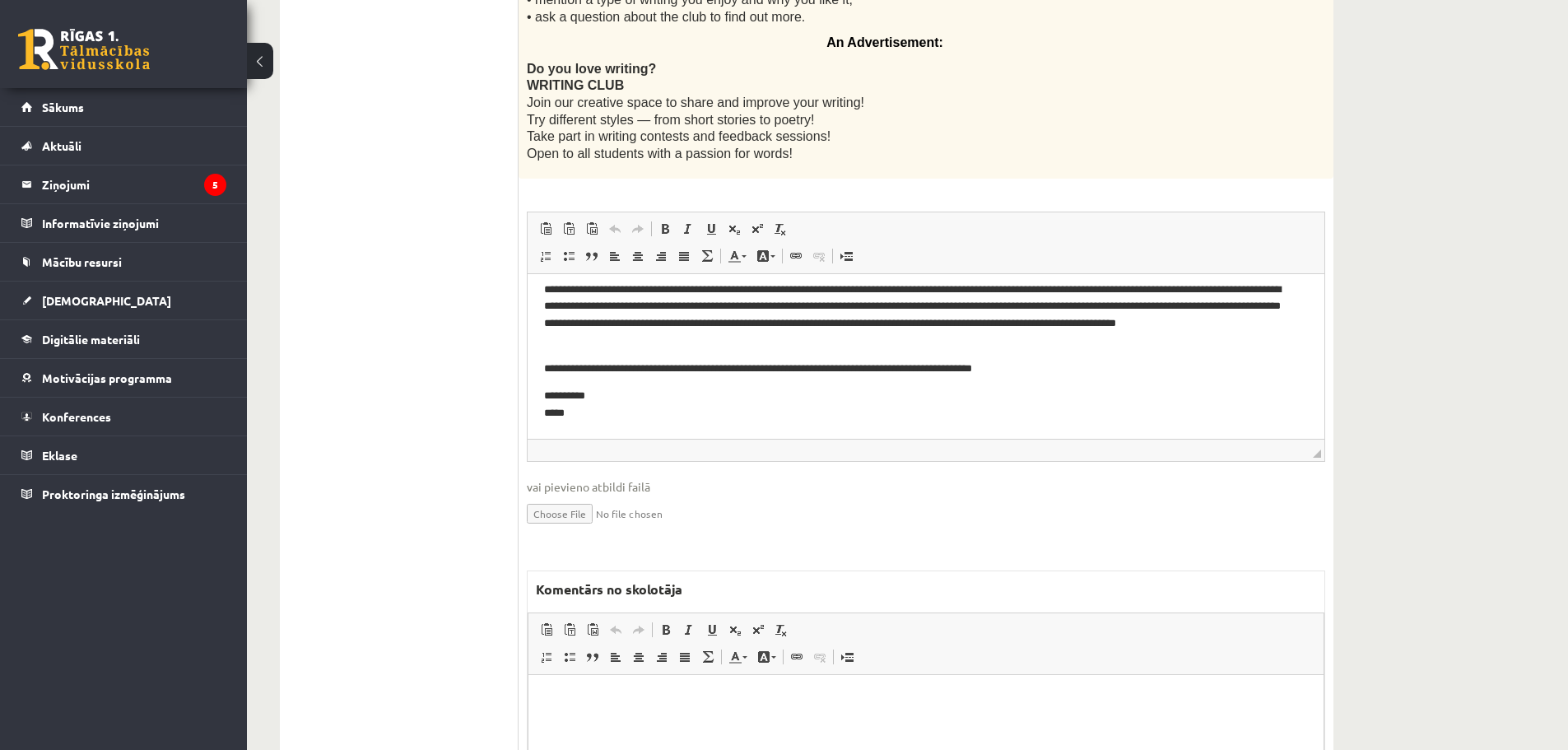
scroll to position [494, 0]
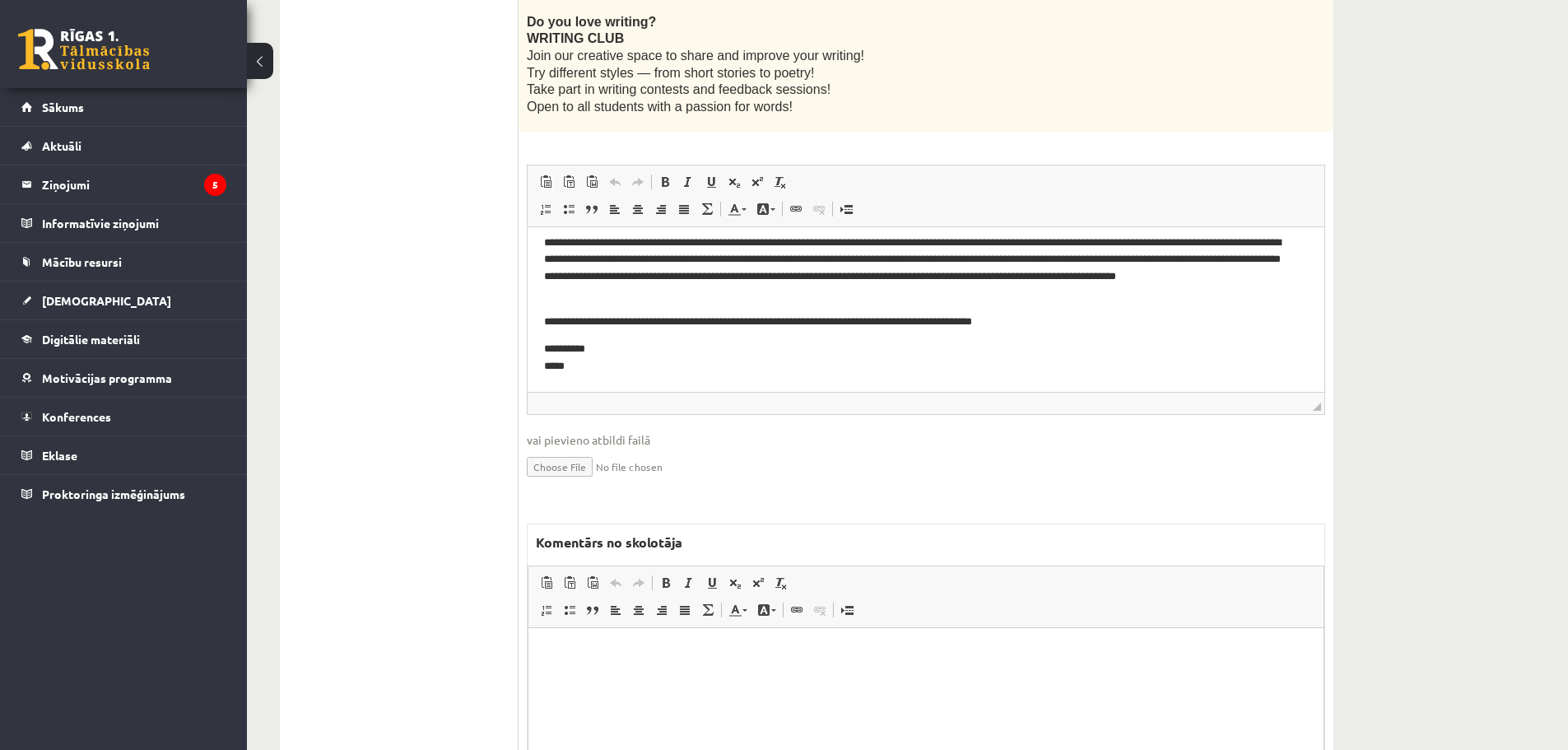
click at [610, 666] on html at bounding box center [927, 652] width 795 height 50
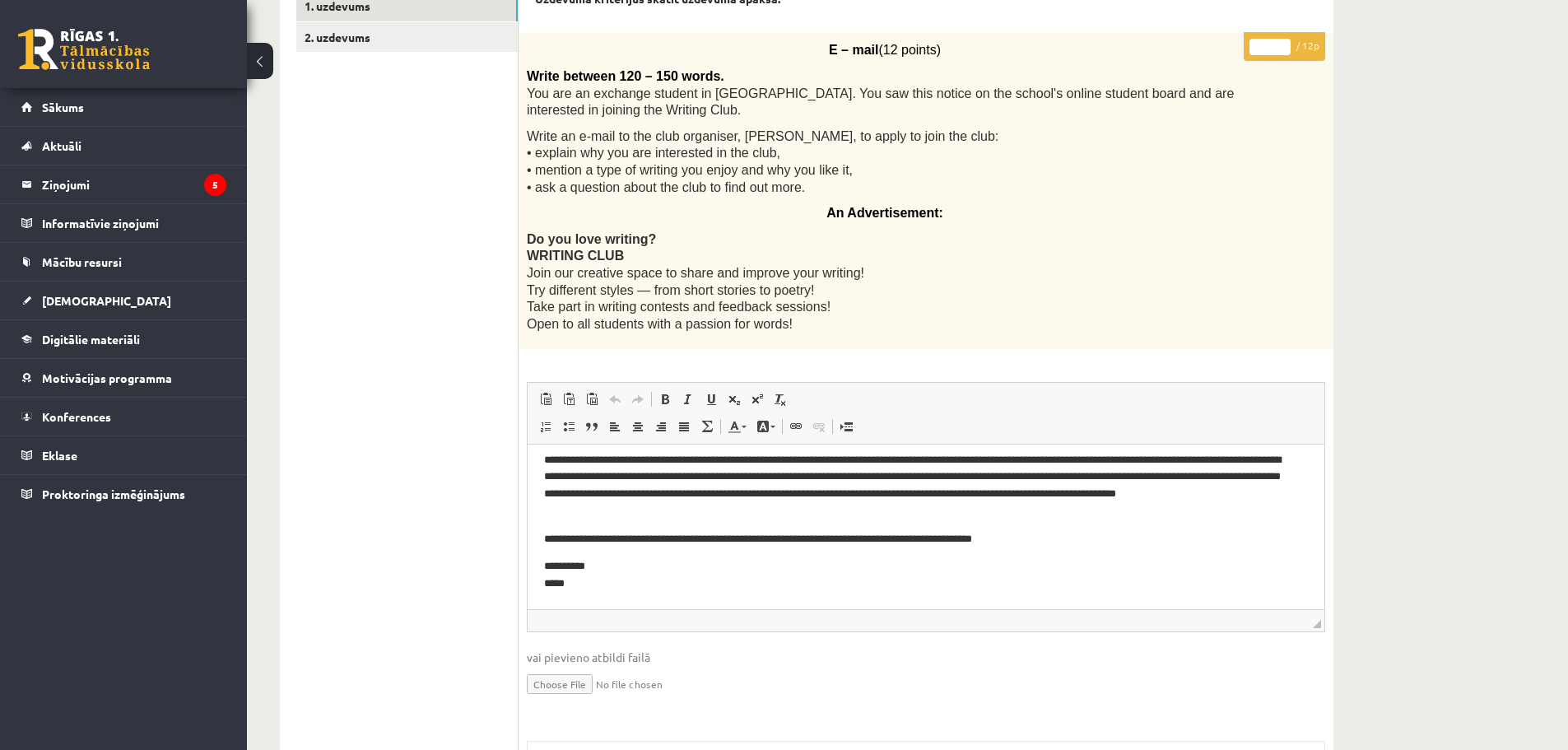
scroll to position [18, 0]
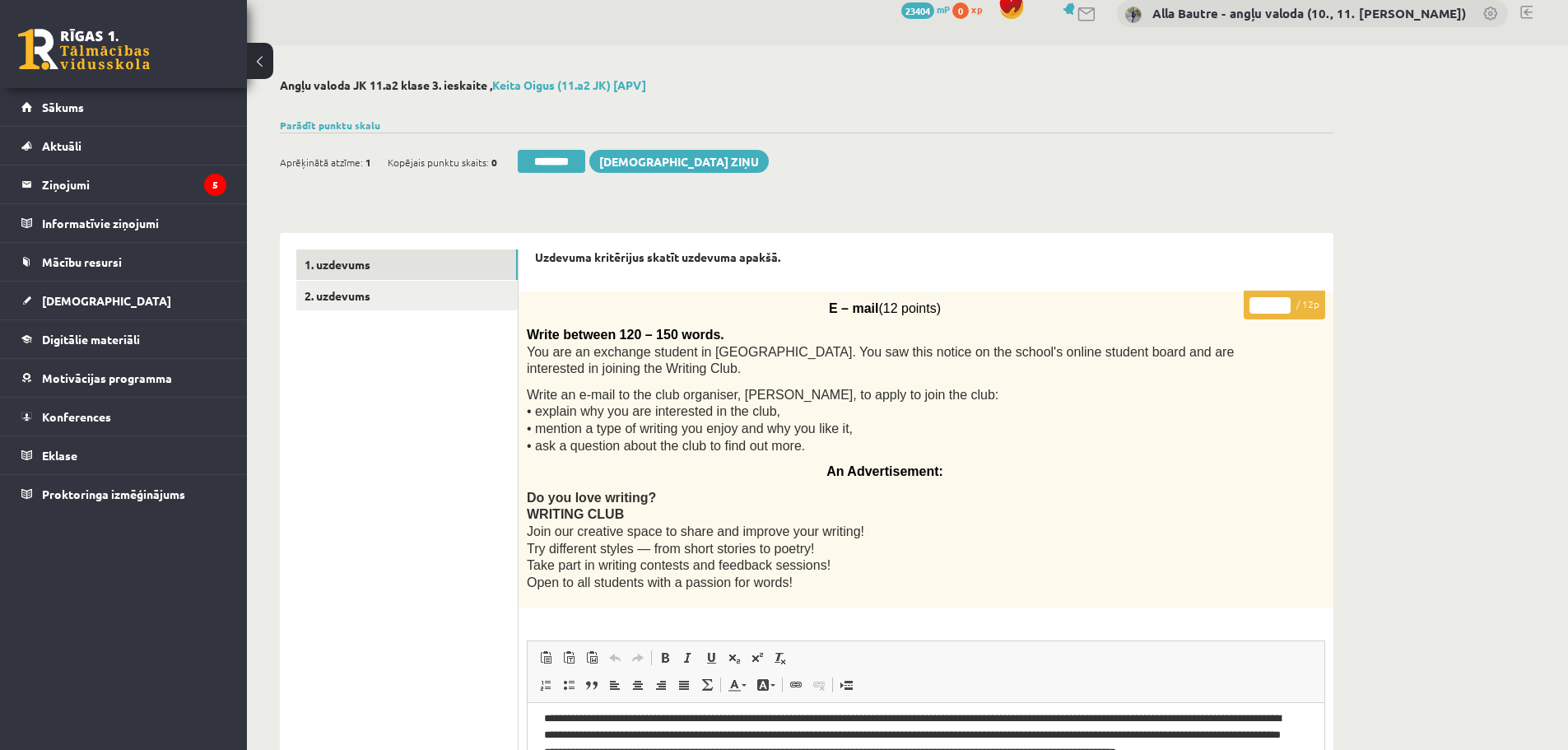
click at [1285, 302] on input "*" at bounding box center [1270, 305] width 41 height 16
type input "*"
click at [1285, 302] on input "*" at bounding box center [1270, 305] width 41 height 16
click at [366, 294] on link "2. uzdevums" at bounding box center [407, 296] width 221 height 31
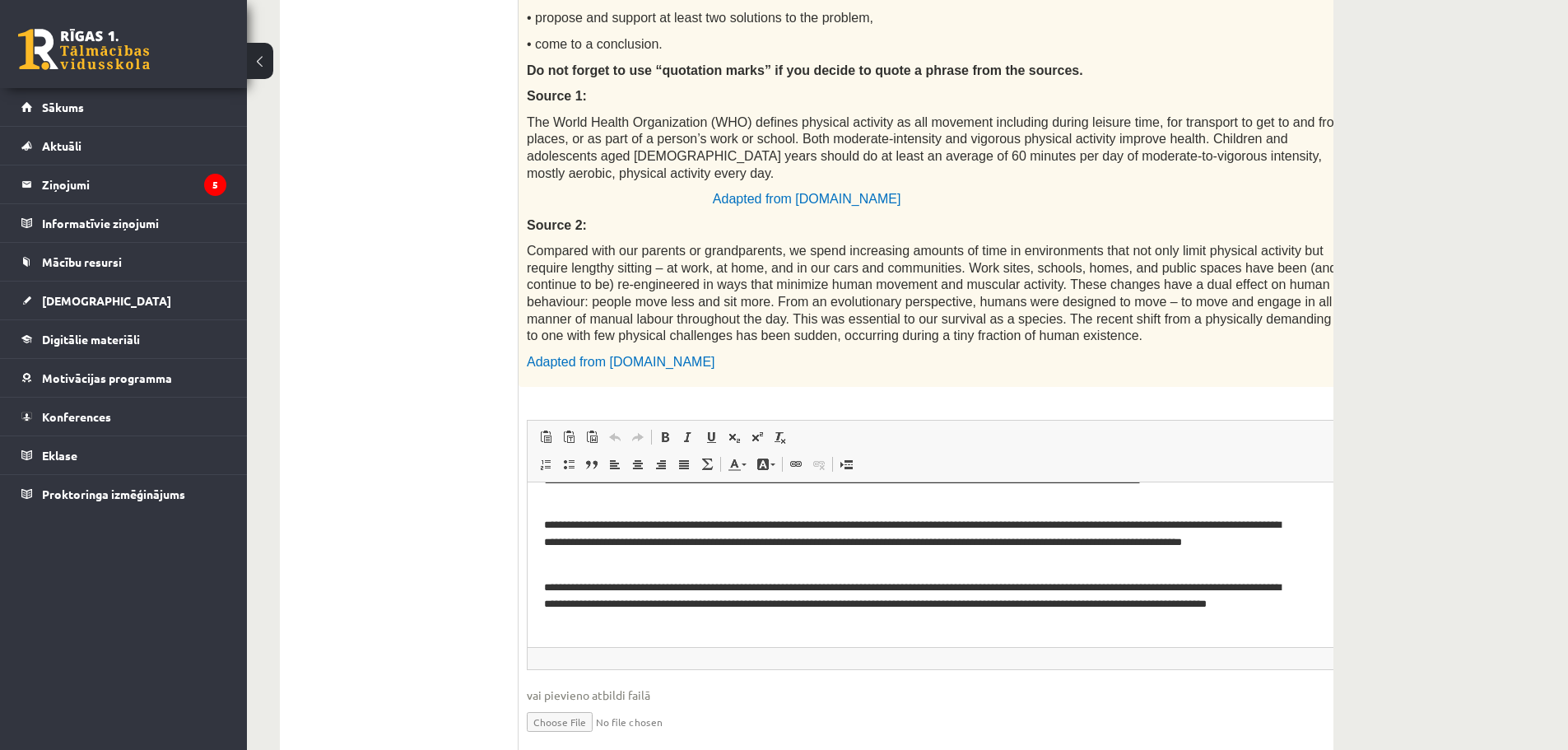
scroll to position [759, 0]
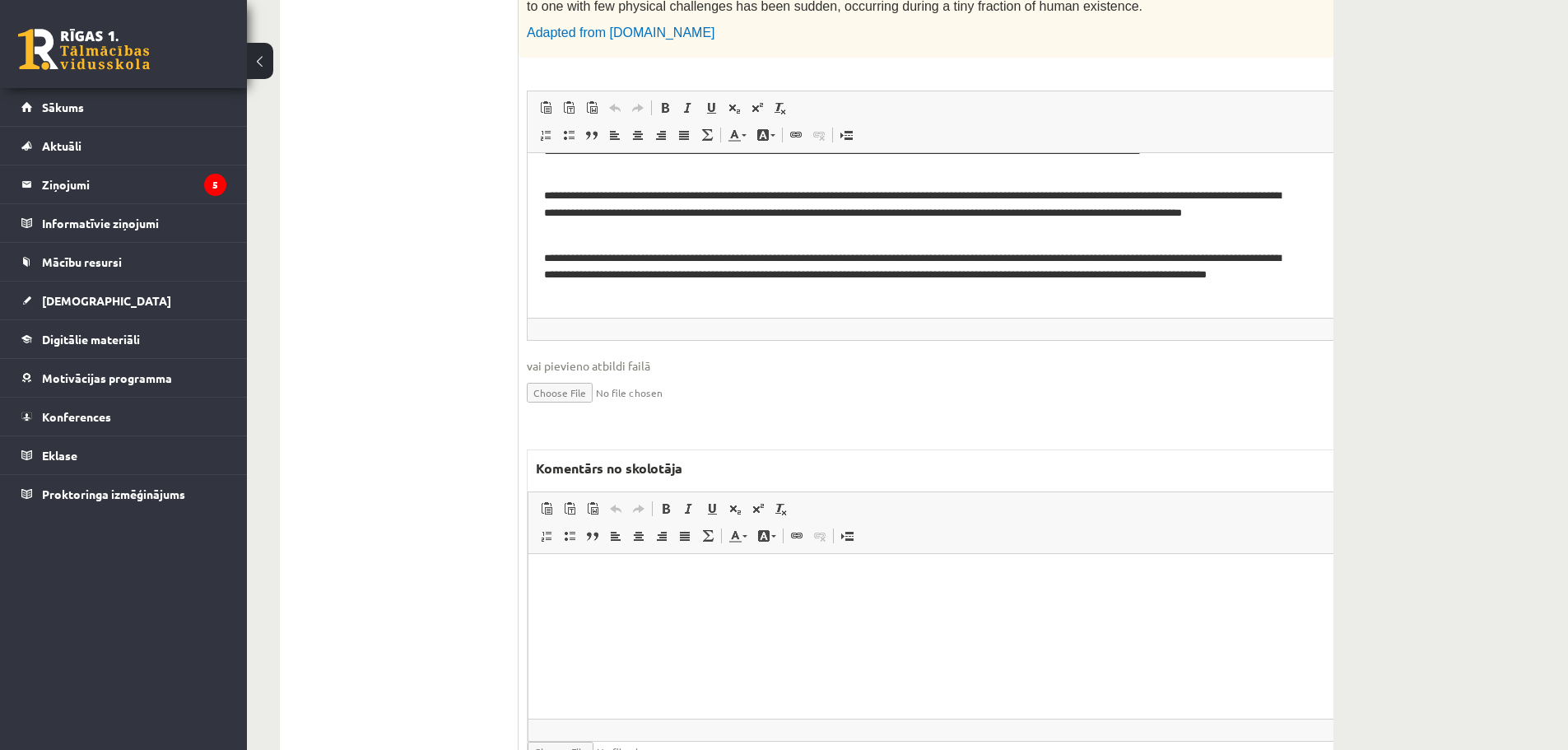
click at [583, 604] on html at bounding box center [982, 579] width 906 height 50
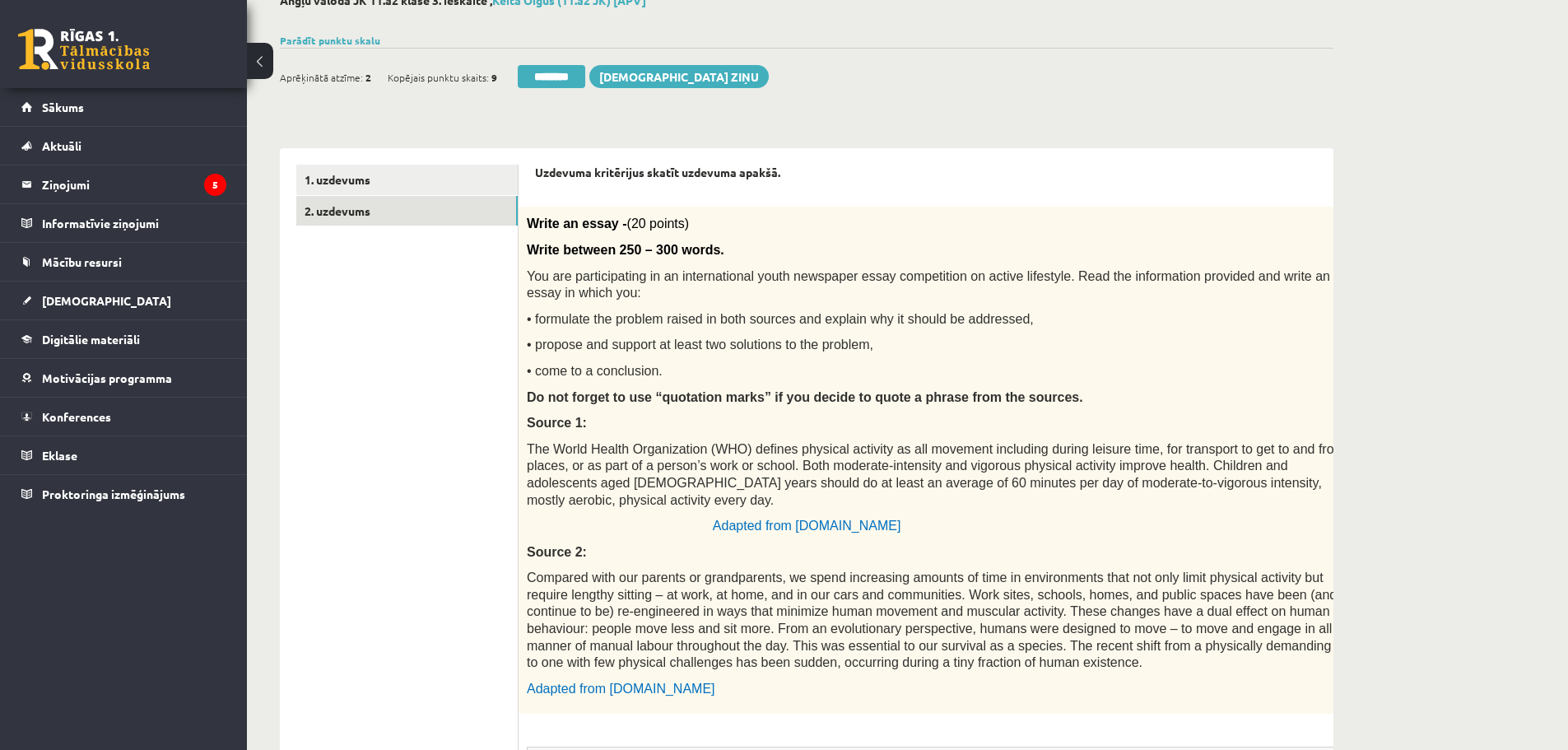
scroll to position [0, 0]
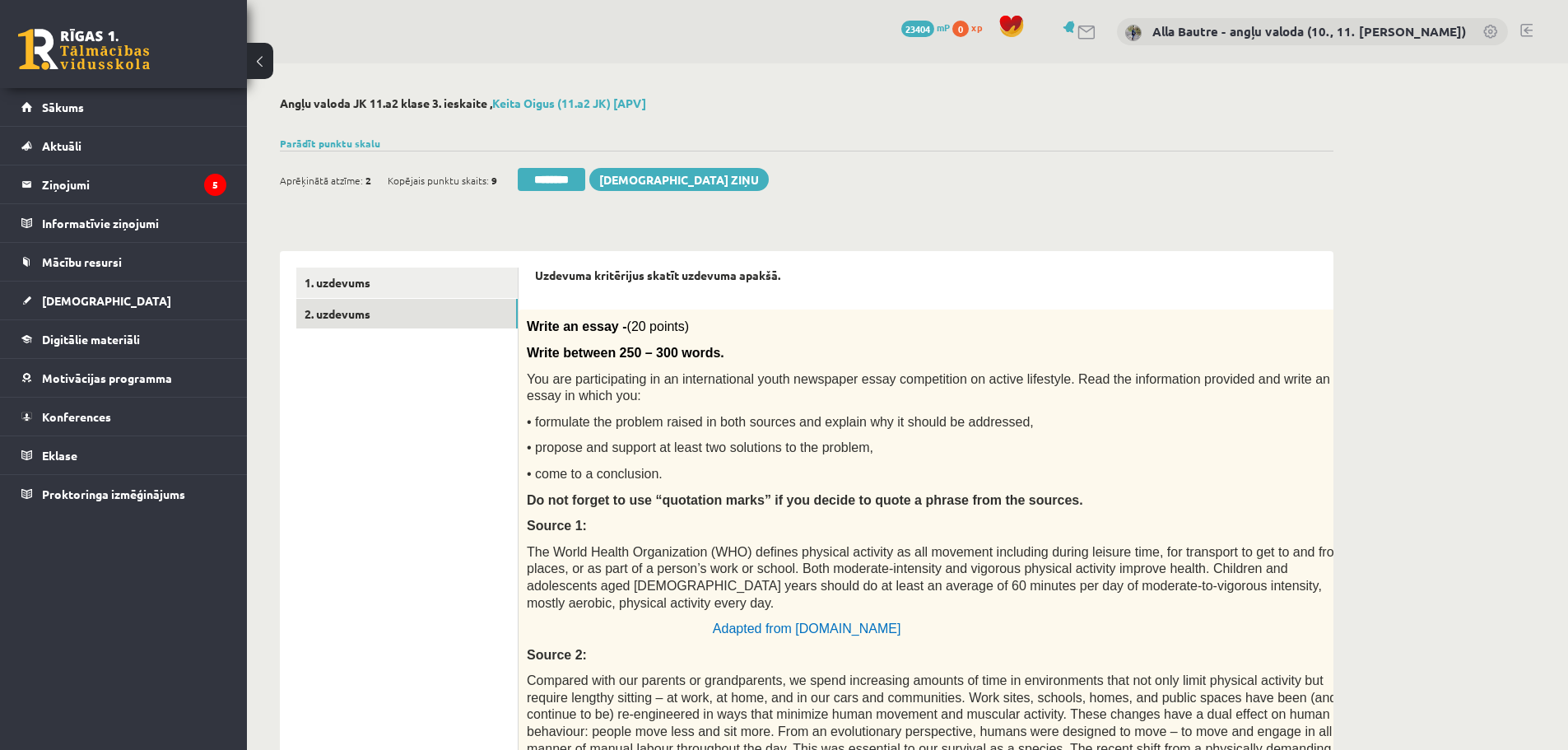
click at [1360, 320] on input "*" at bounding box center [1380, 323] width 41 height 16
click at [1360, 320] on input "**" at bounding box center [1380, 323] width 41 height 16
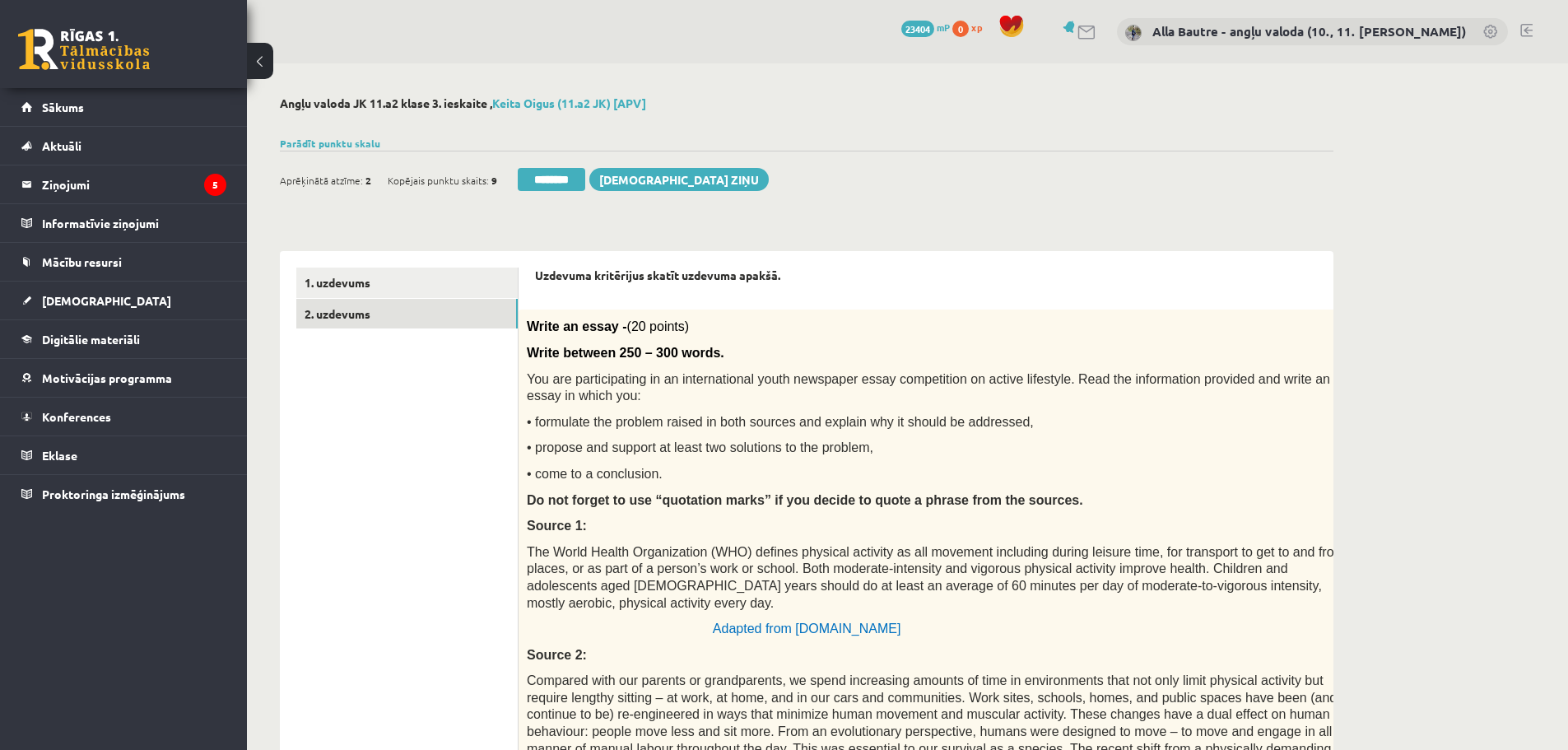
click at [1360, 320] on input "**" at bounding box center [1380, 323] width 41 height 16
type input "**"
click at [1360, 320] on input "**" at bounding box center [1380, 323] width 41 height 16
click at [334, 281] on link "1. uzdevums" at bounding box center [407, 283] width 221 height 31
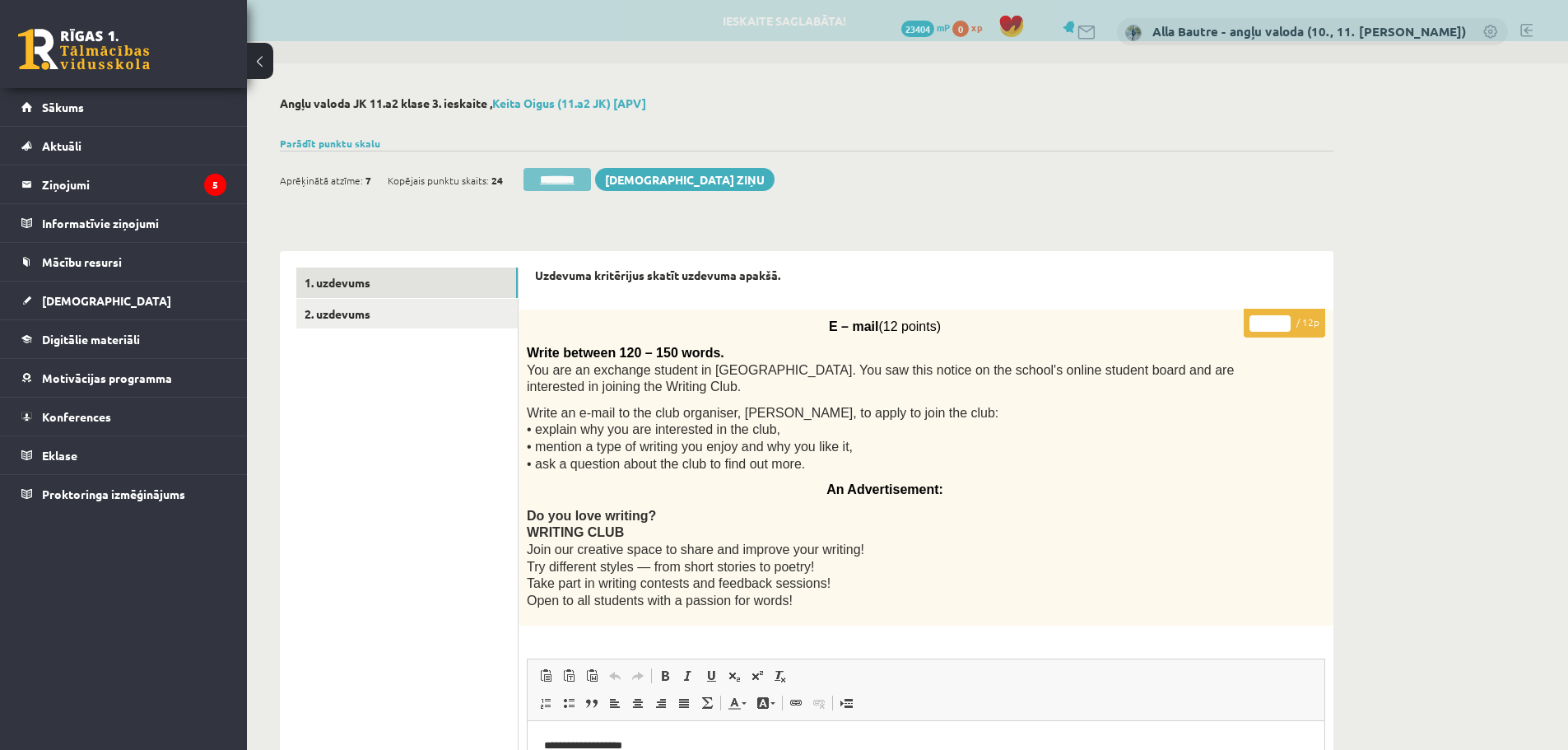
click at [547, 178] on input "********" at bounding box center [557, 178] width 68 height 23
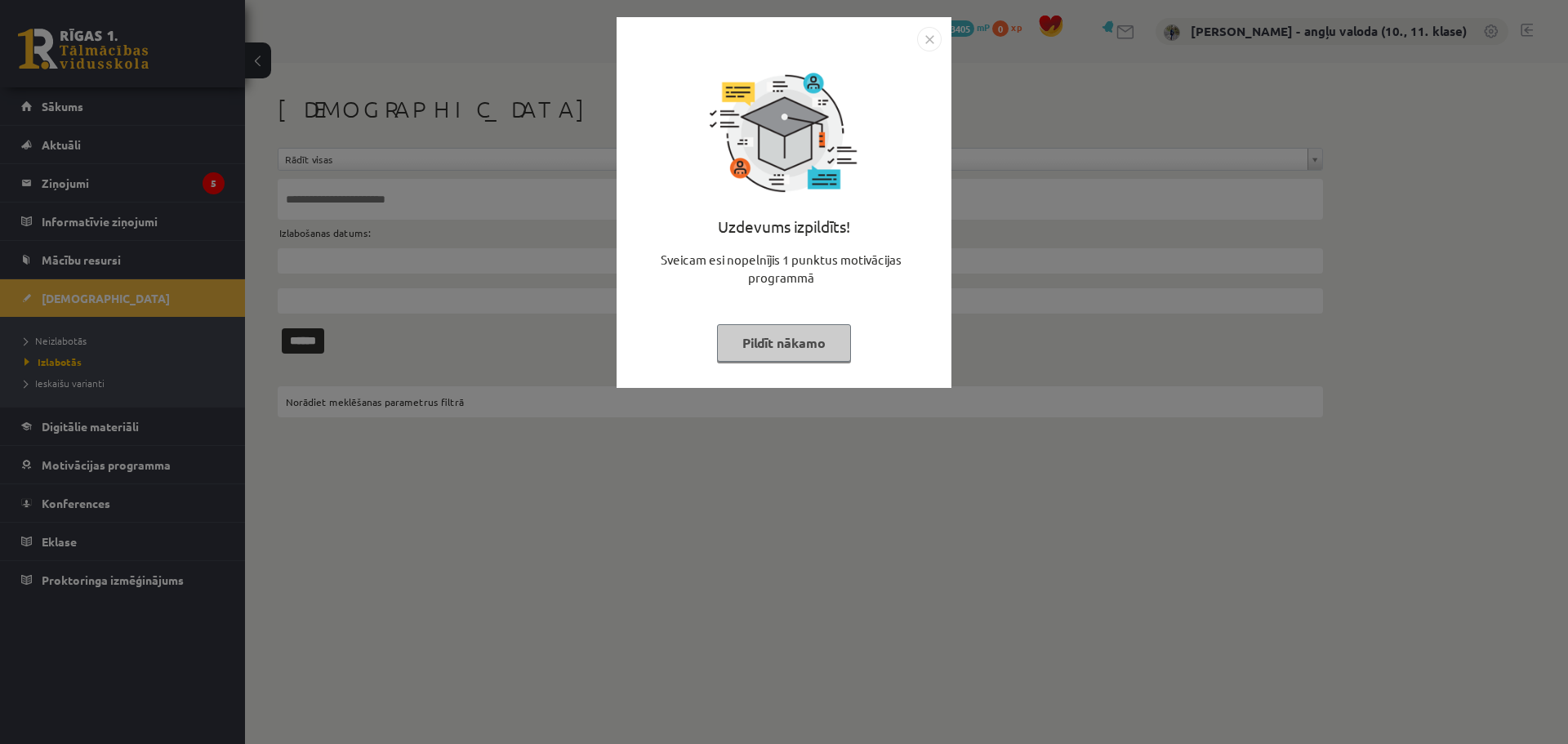
click at [935, 35] on img "Close" at bounding box center [929, 39] width 24 height 24
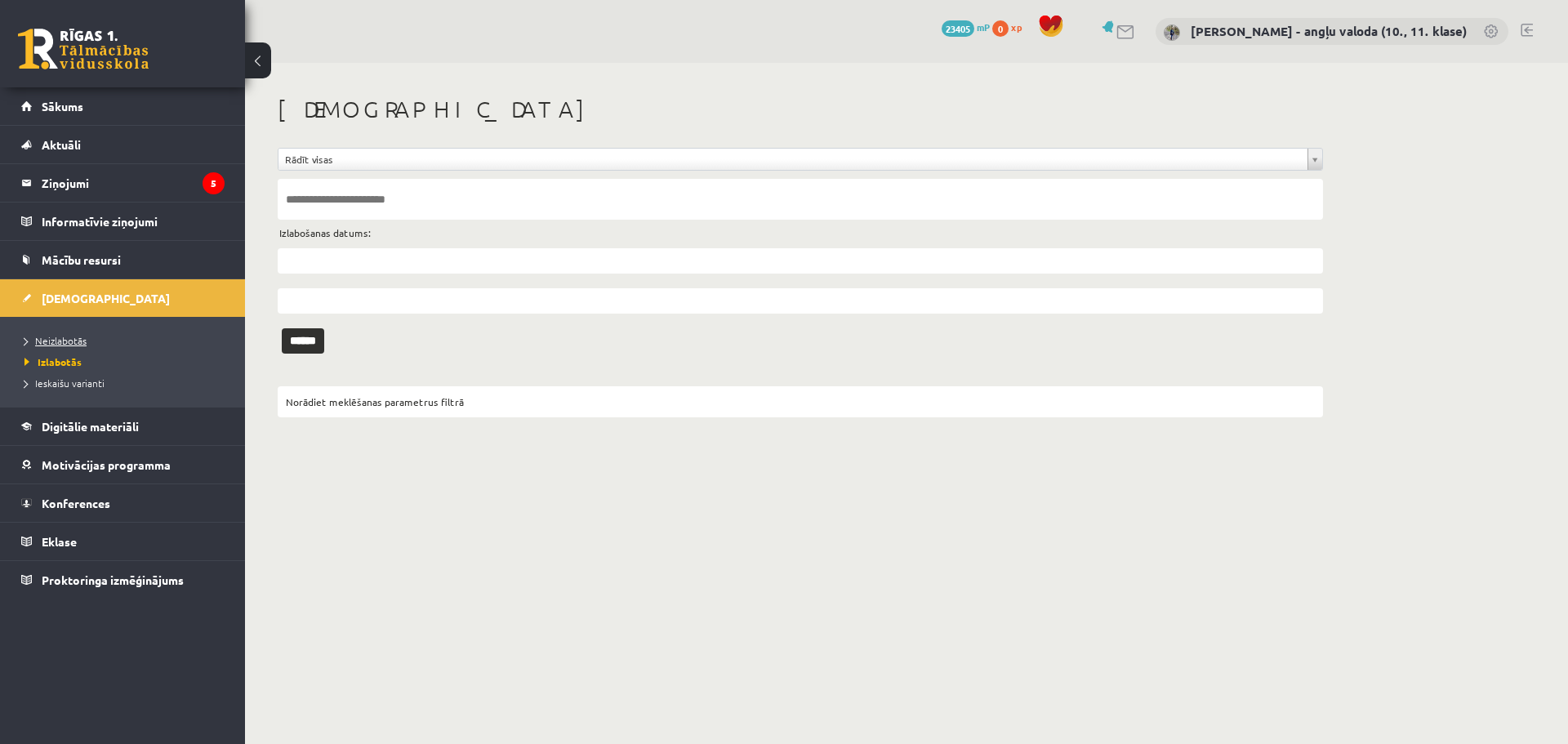
click at [72, 337] on span "Neizlabotās" at bounding box center [55, 341] width 62 height 13
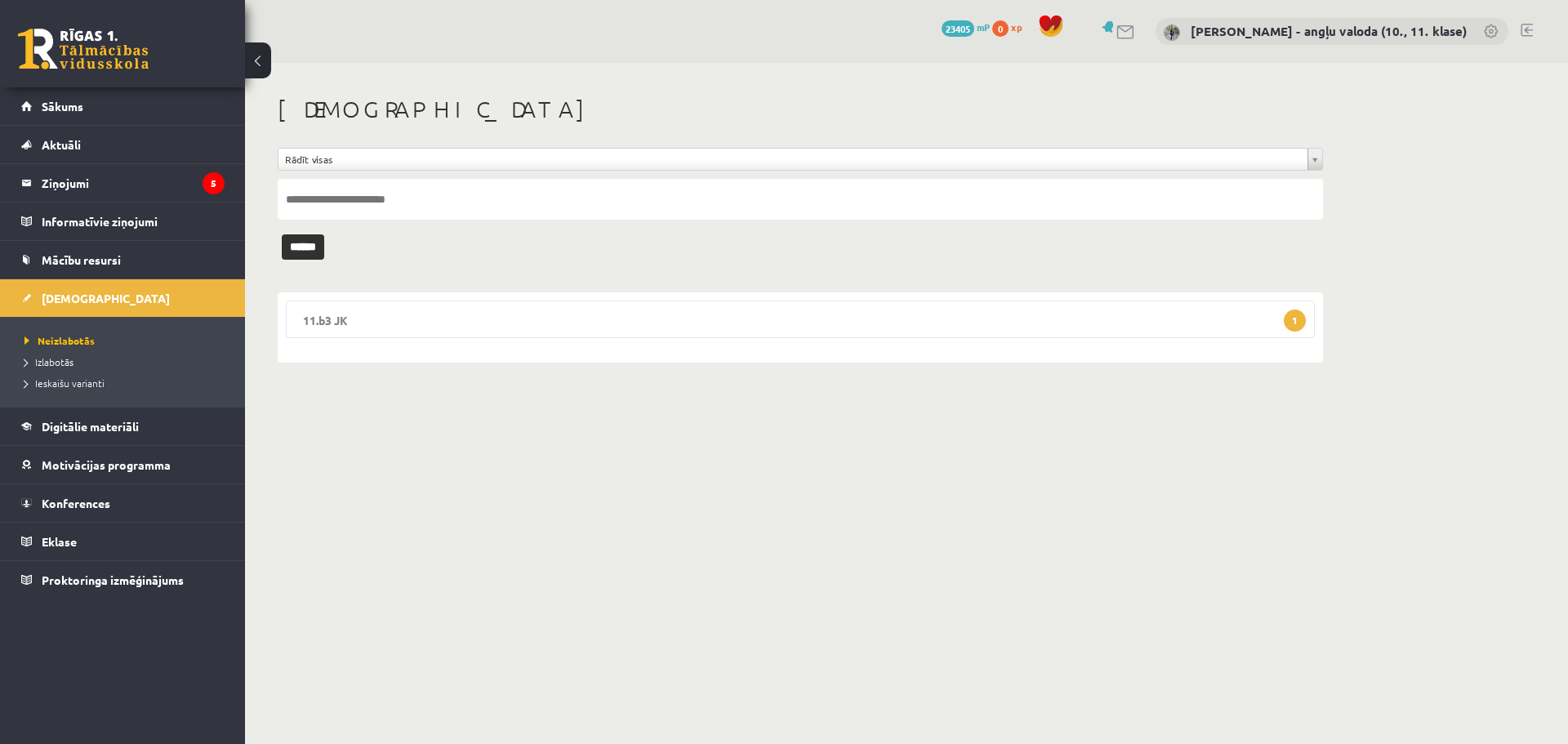
click at [326, 311] on legend "11.b3 JK 1" at bounding box center [800, 319] width 1029 height 38
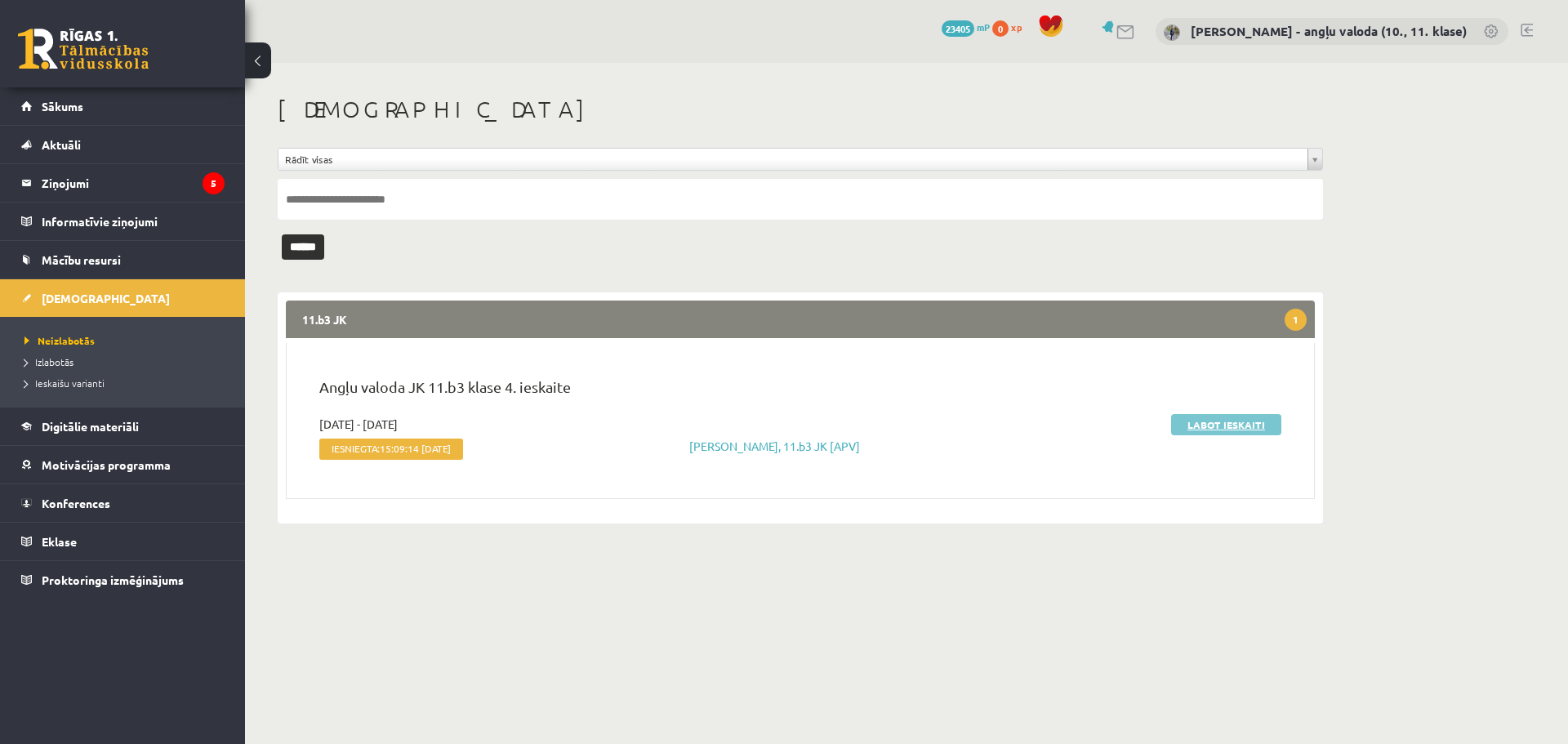
click at [1234, 426] on link "Labot ieskaiti" at bounding box center [1226, 425] width 111 height 22
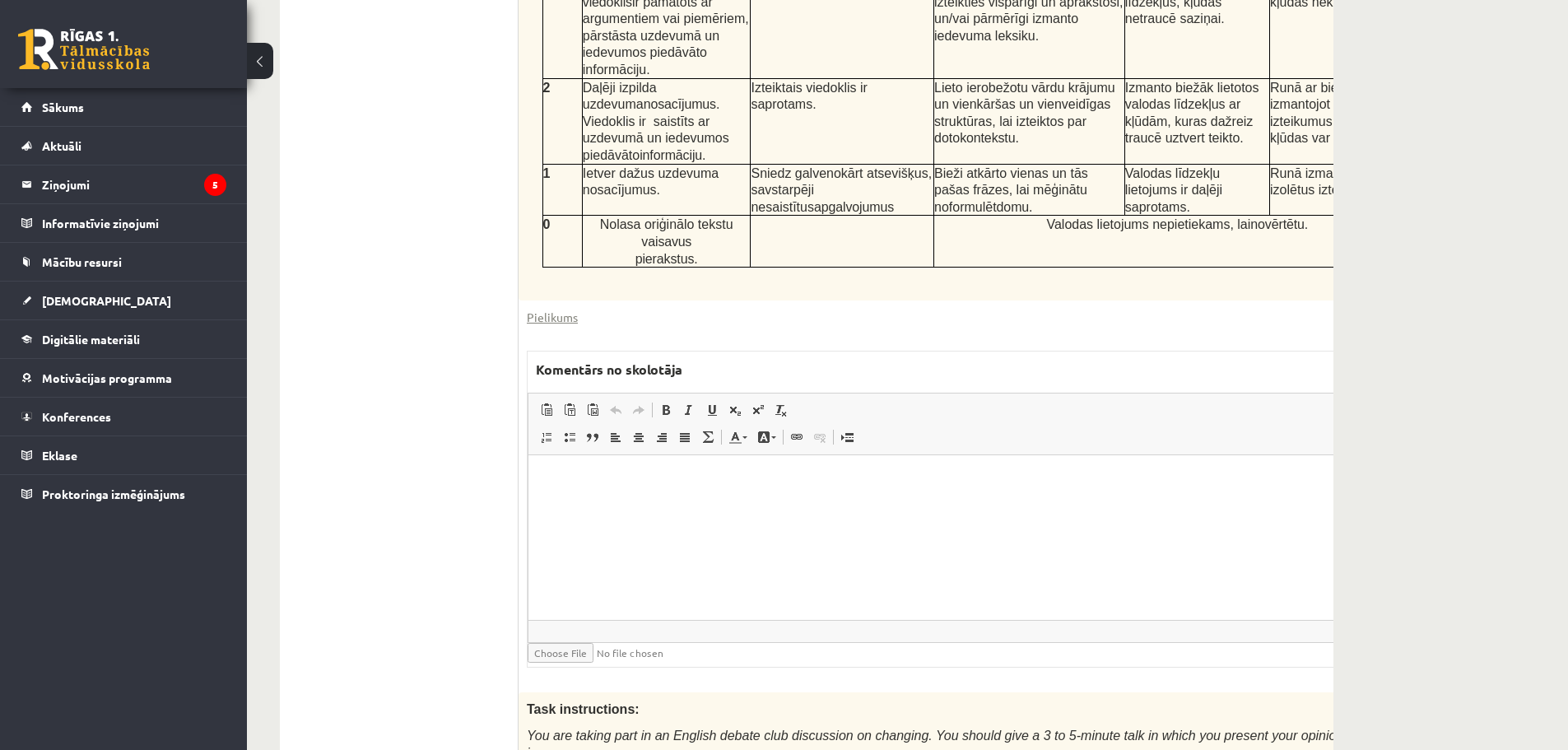
scroll to position [741, 0]
